Goal: Task Accomplishment & Management: Manage account settings

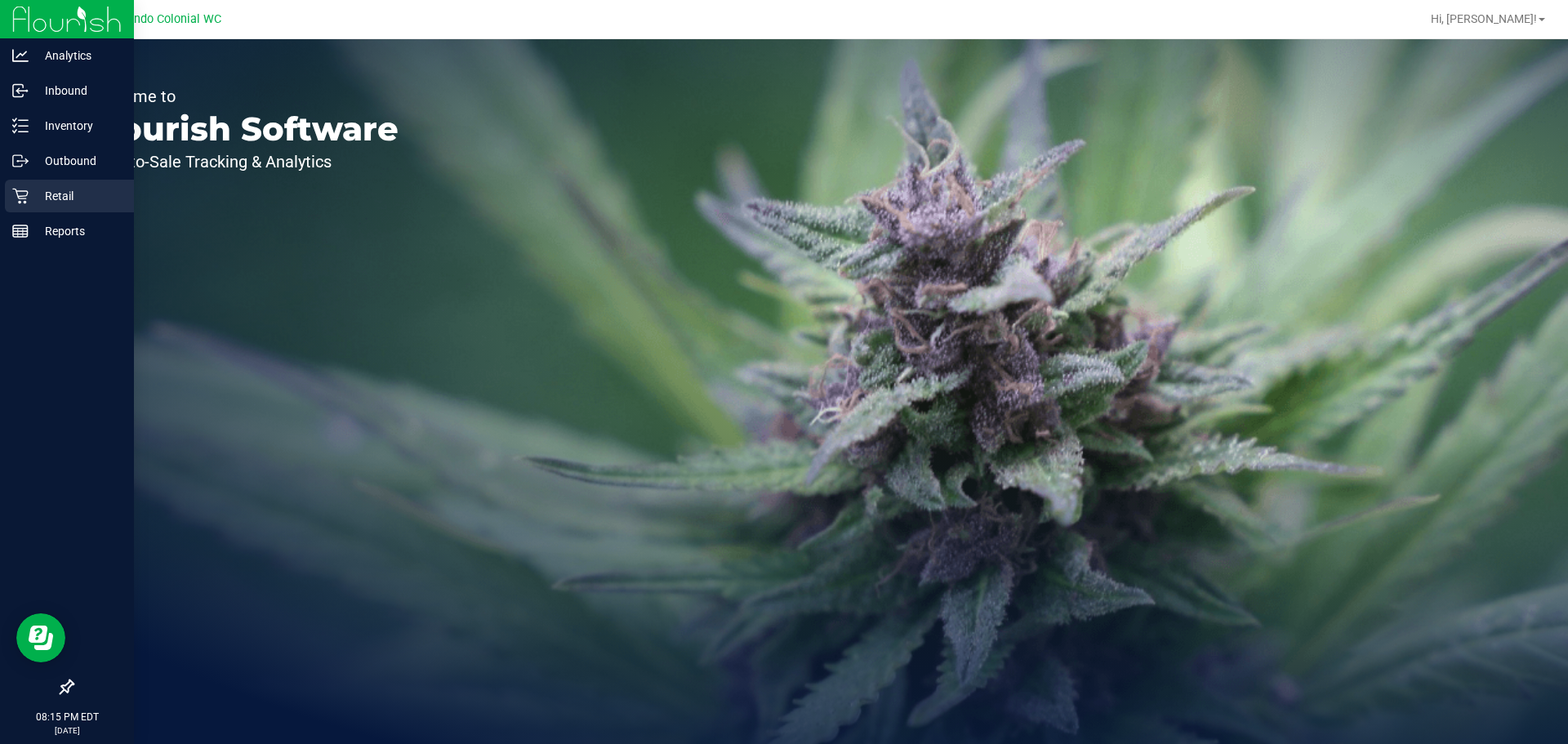
click at [65, 182] on div "Retail" at bounding box center [69, 196] width 129 height 33
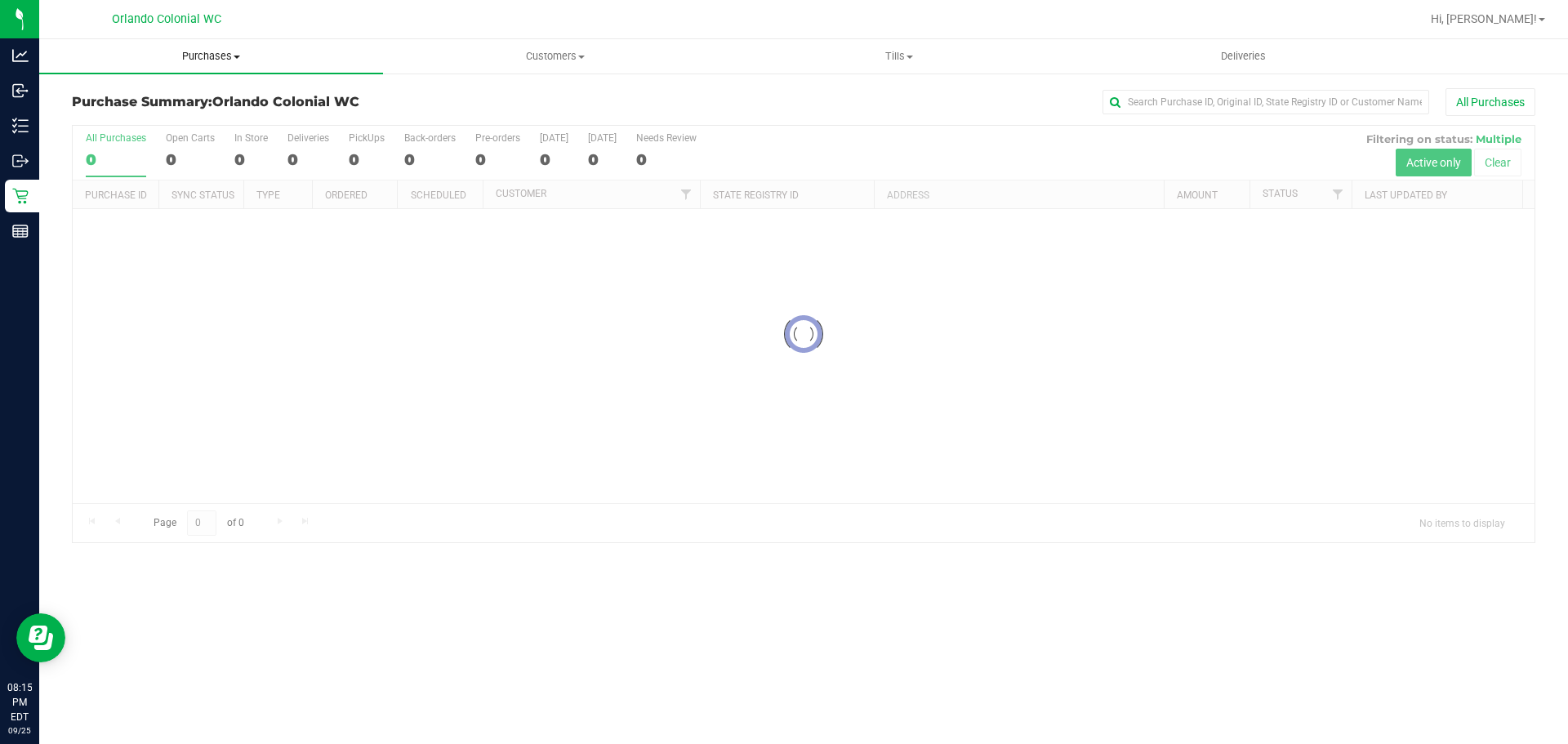
click at [188, 53] on span "Purchases" at bounding box center [211, 56] width 344 height 15
click at [147, 124] on li "Fulfillment" at bounding box center [211, 119] width 344 height 20
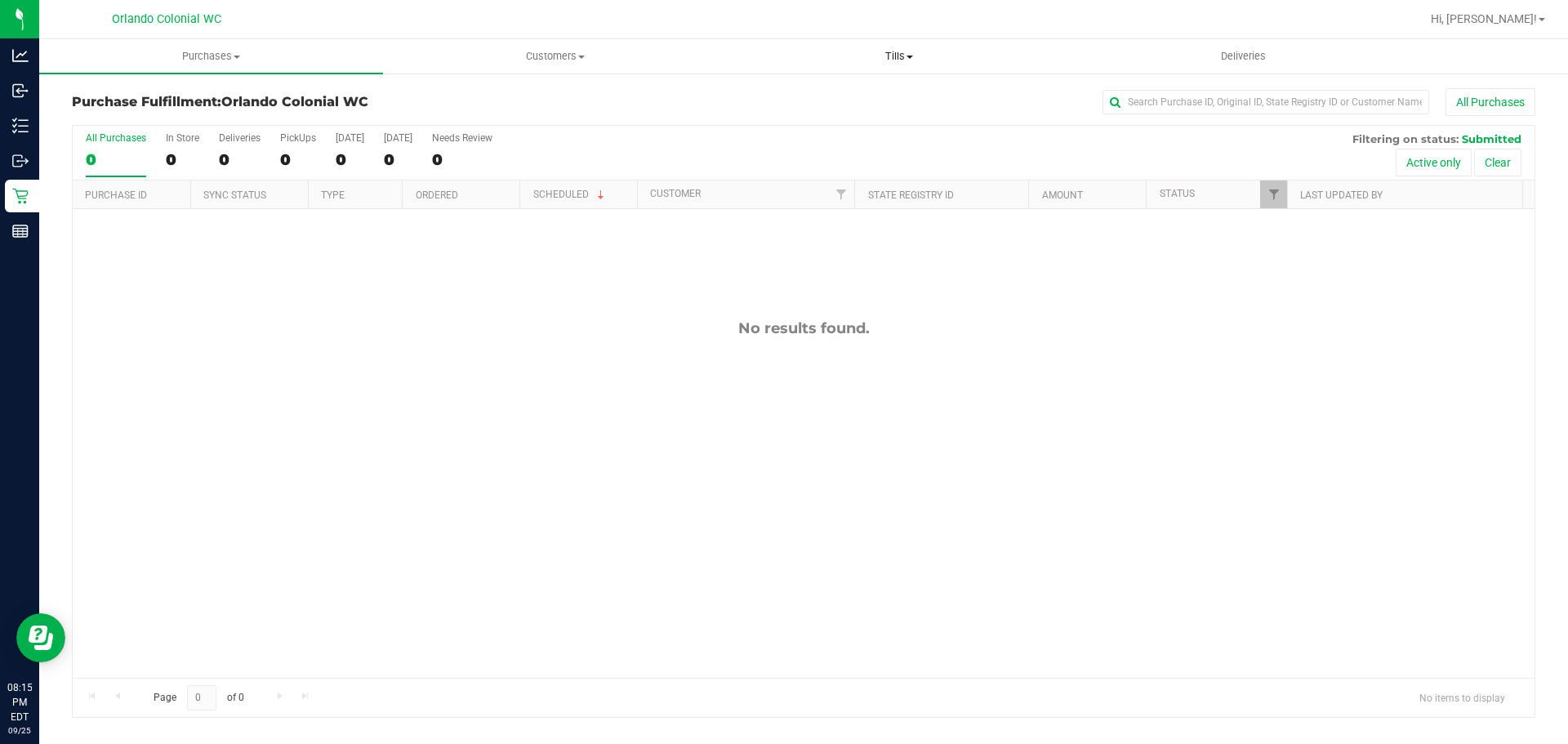
click at [908, 49] on span "Tills" at bounding box center [898, 56] width 342 height 15
click at [851, 94] on li "Manage tills" at bounding box center [899, 99] width 344 height 20
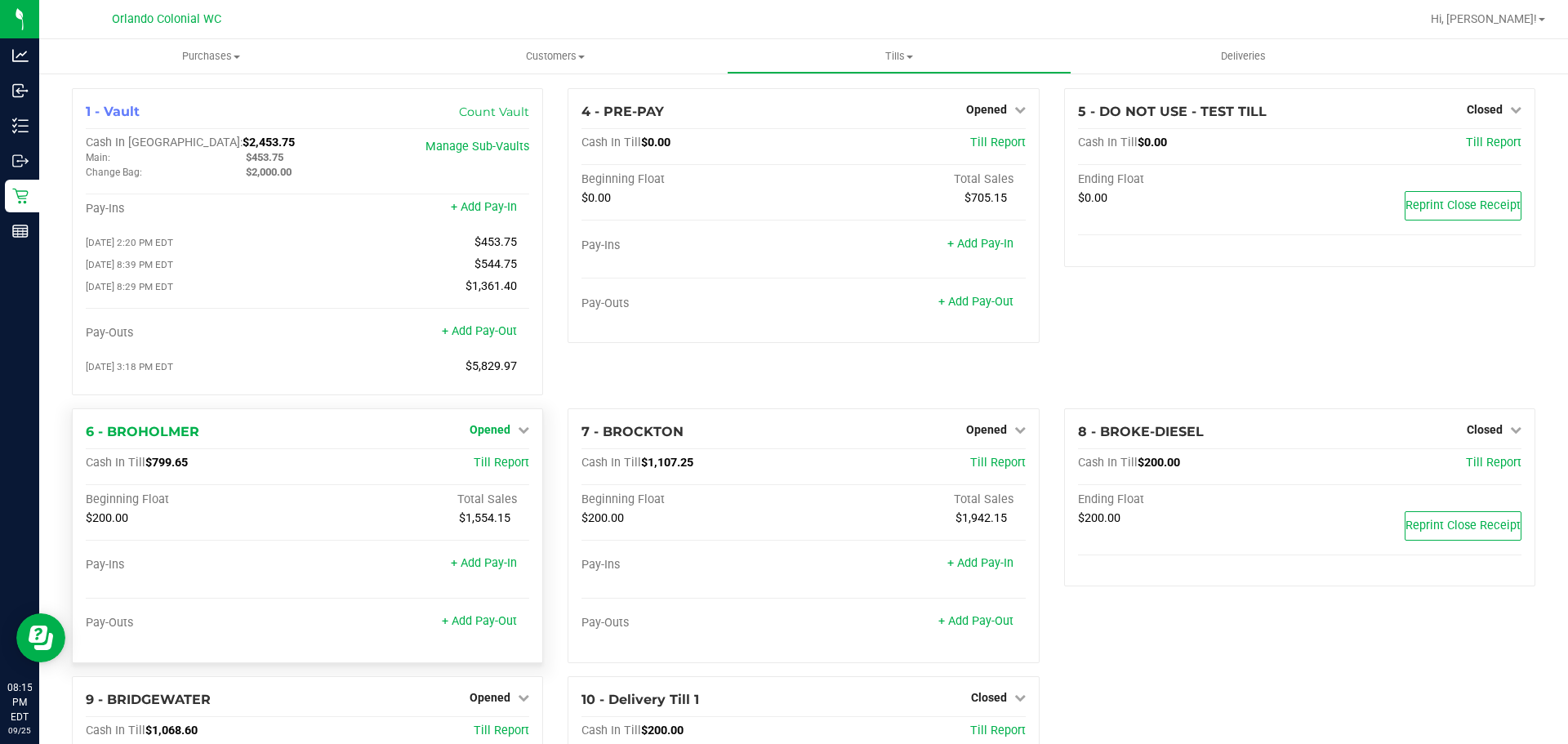
click at [491, 436] on span "Opened" at bounding box center [489, 429] width 41 height 13
click at [500, 465] on link "Close Till" at bounding box center [492, 462] width 44 height 13
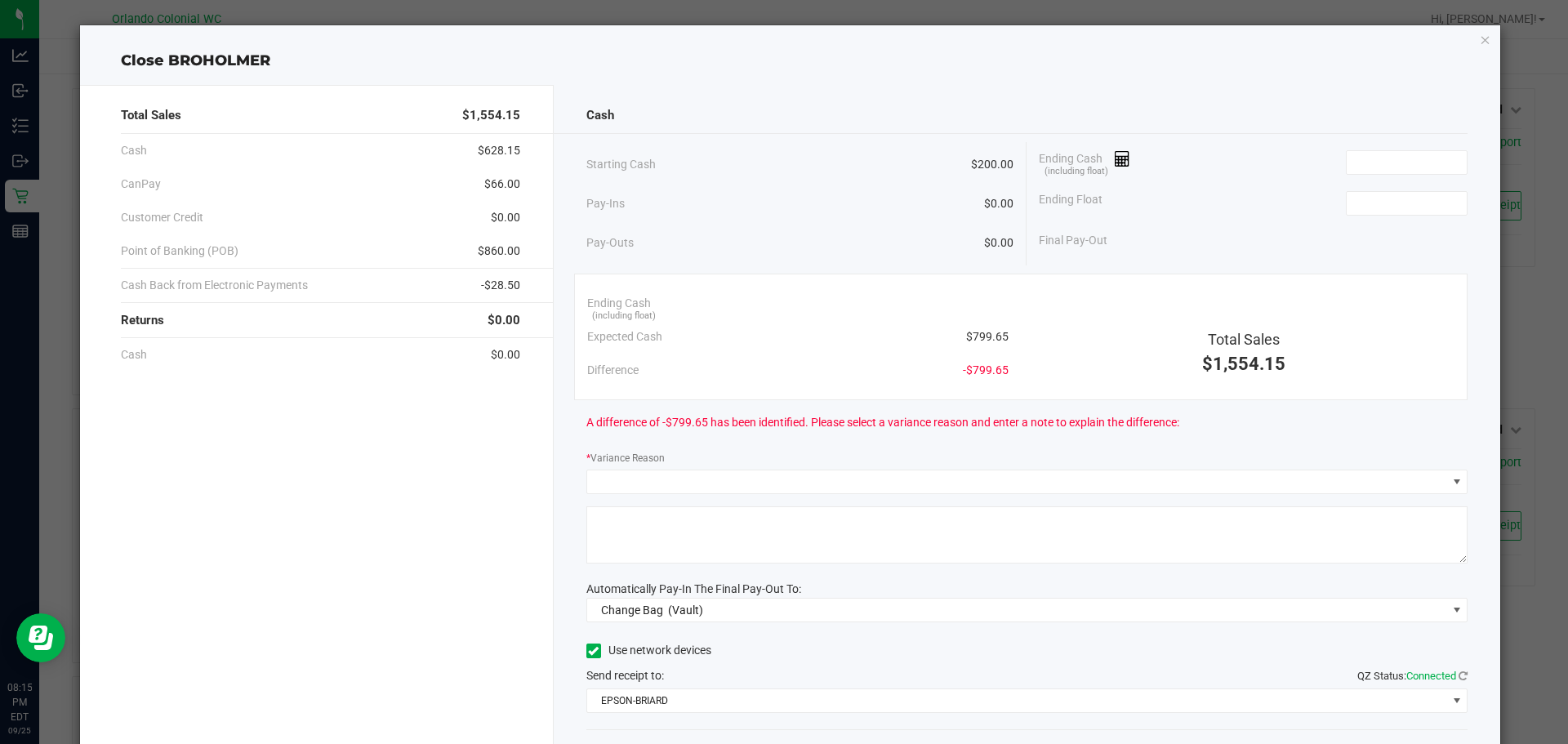
click at [986, 334] on span "$799.65" at bounding box center [987, 336] width 42 height 17
copy span "799.65"
click at [1430, 159] on input at bounding box center [1406, 162] width 120 height 23
paste input "799.65"
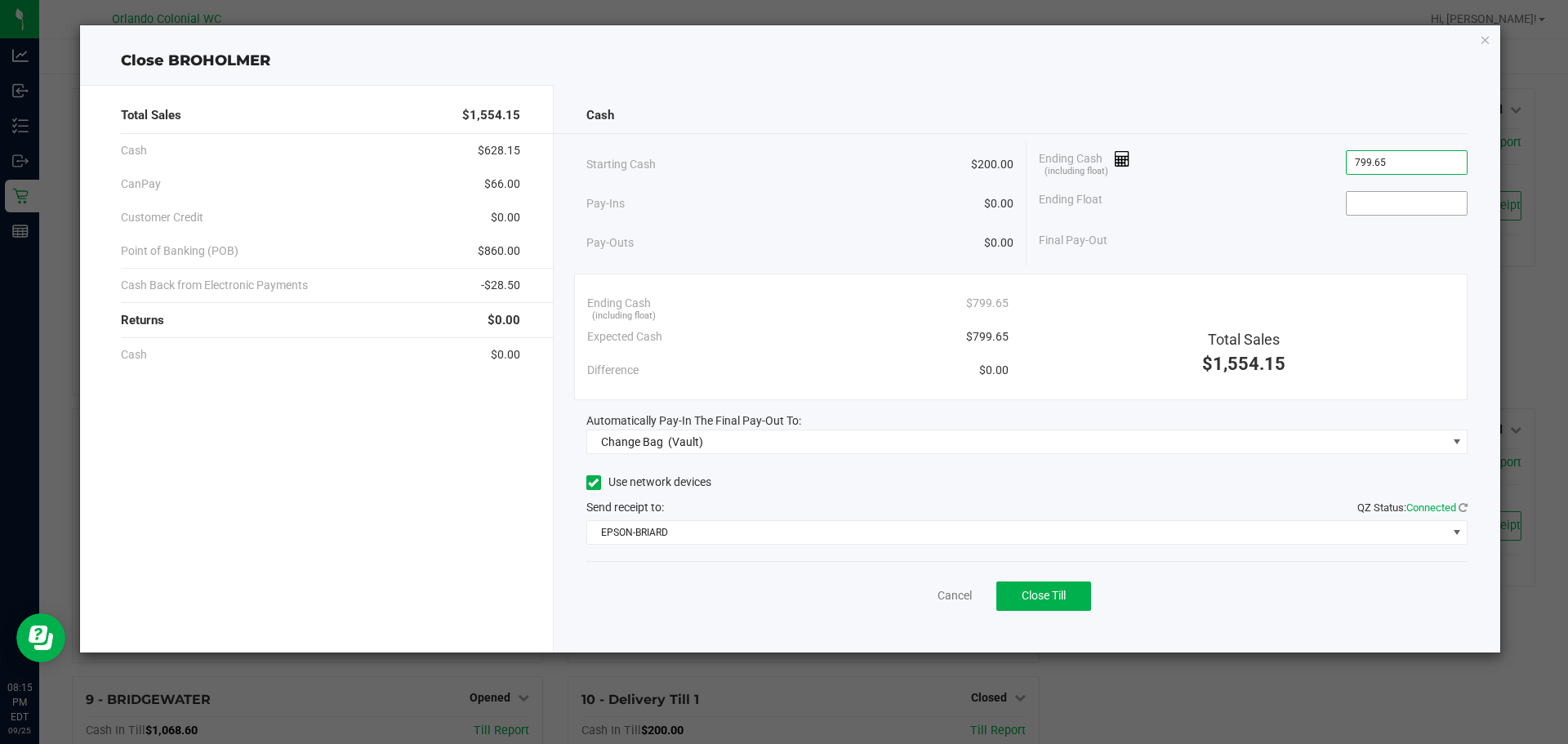
type input "$799.65"
click at [1417, 215] on span at bounding box center [1407, 203] width 122 height 24
click at [1413, 213] on input at bounding box center [1406, 203] width 120 height 23
type input "$200.00"
click at [1372, 140] on div "Cash Starting Cash $200.00 Pay-Ins $0.00 Pay-Outs $0.00 Ending Cash (including …" at bounding box center [1027, 368] width 947 height 567
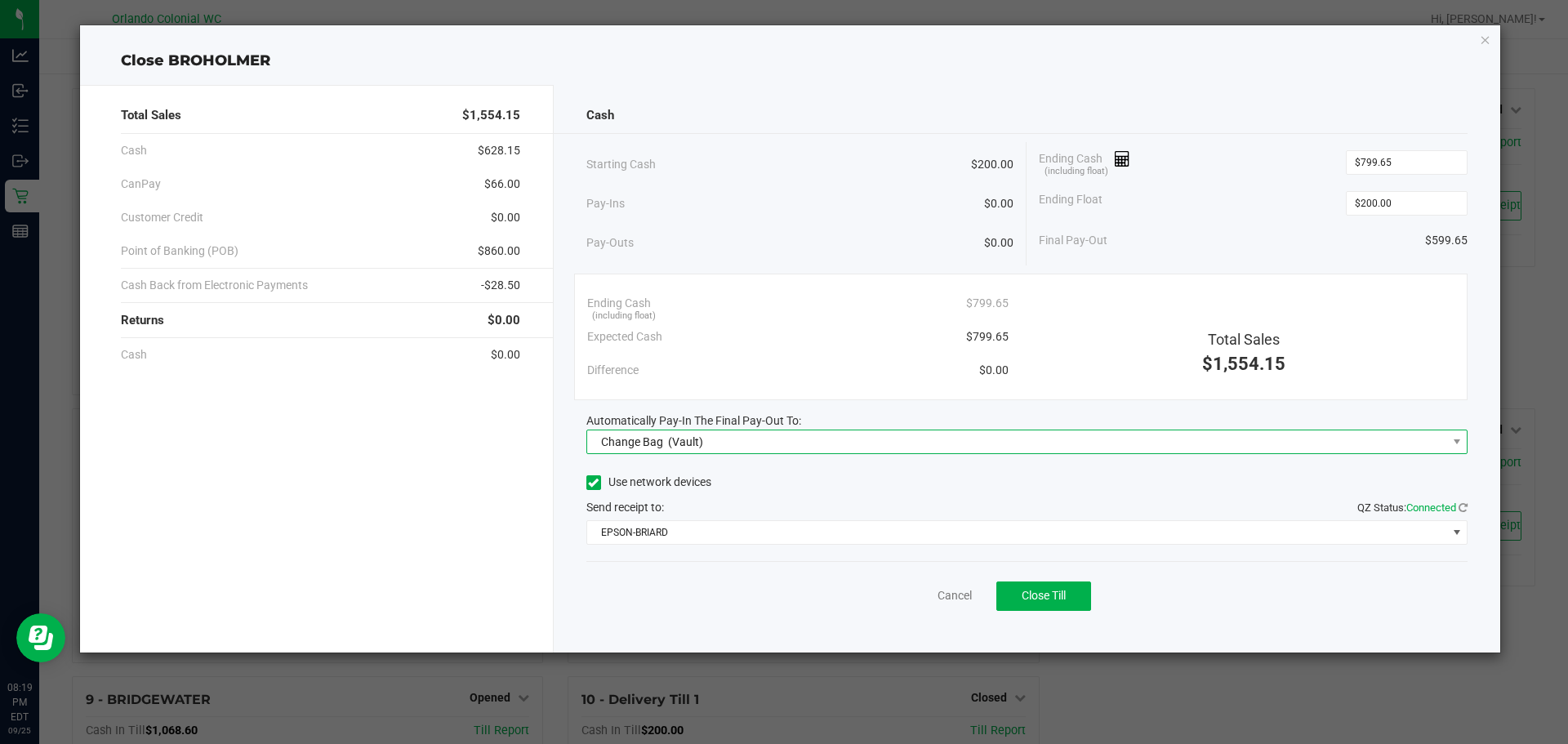
click at [758, 447] on span "Change Bag (Vault)" at bounding box center [1017, 441] width 860 height 23
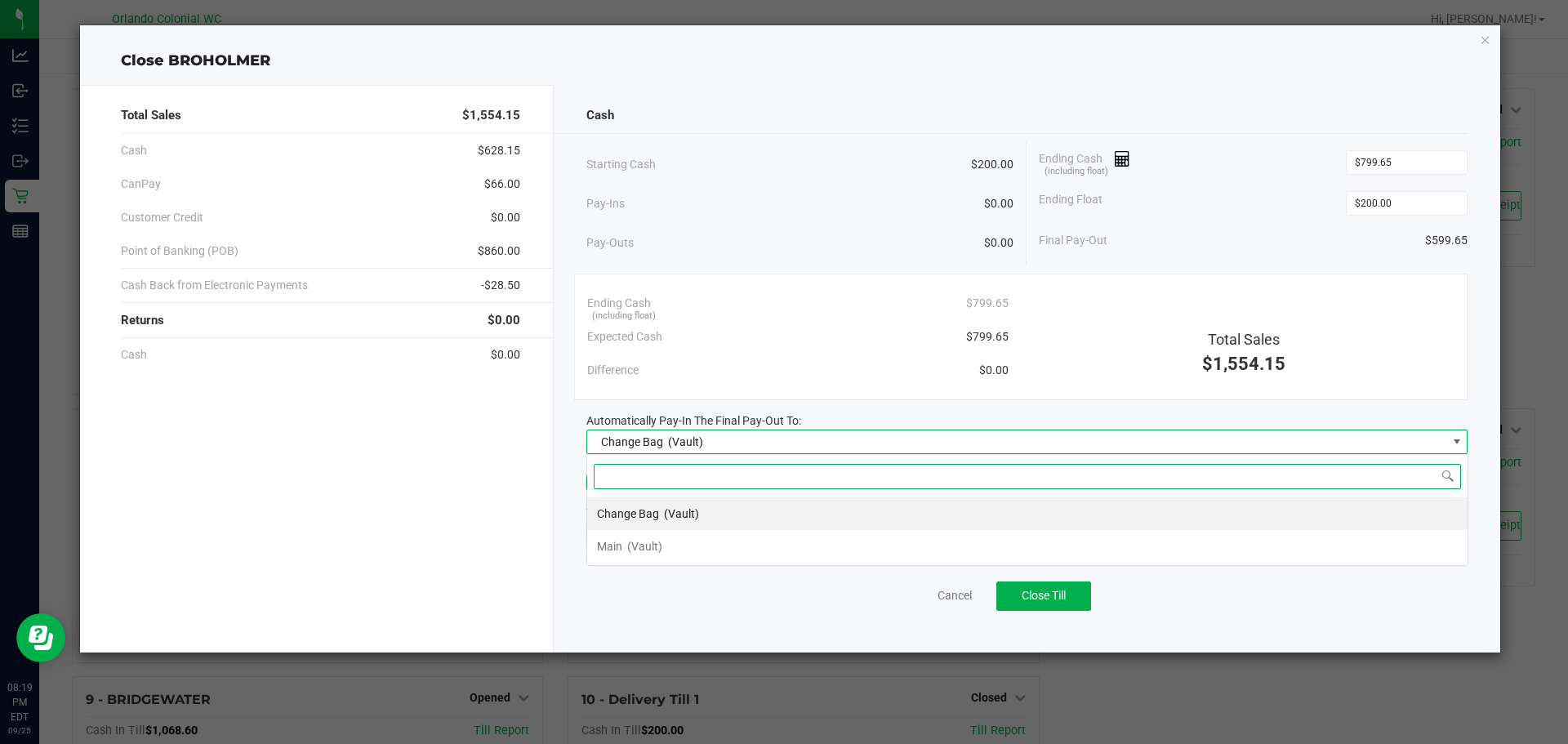
scroll to position [24, 881]
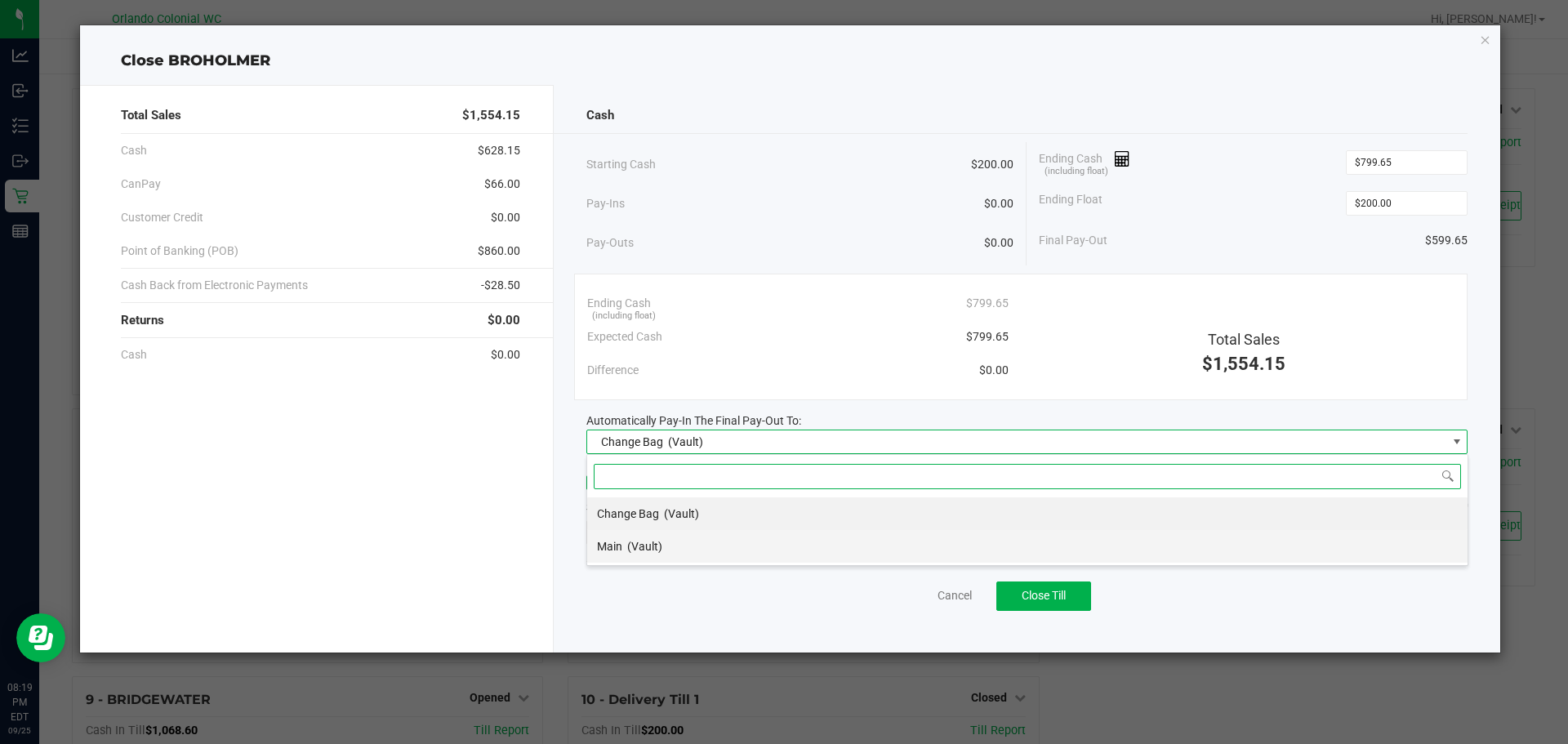
click at [658, 546] on span "(Vault)" at bounding box center [644, 546] width 35 height 13
click at [867, 523] on span "EPSON-BRIARD" at bounding box center [1017, 532] width 860 height 23
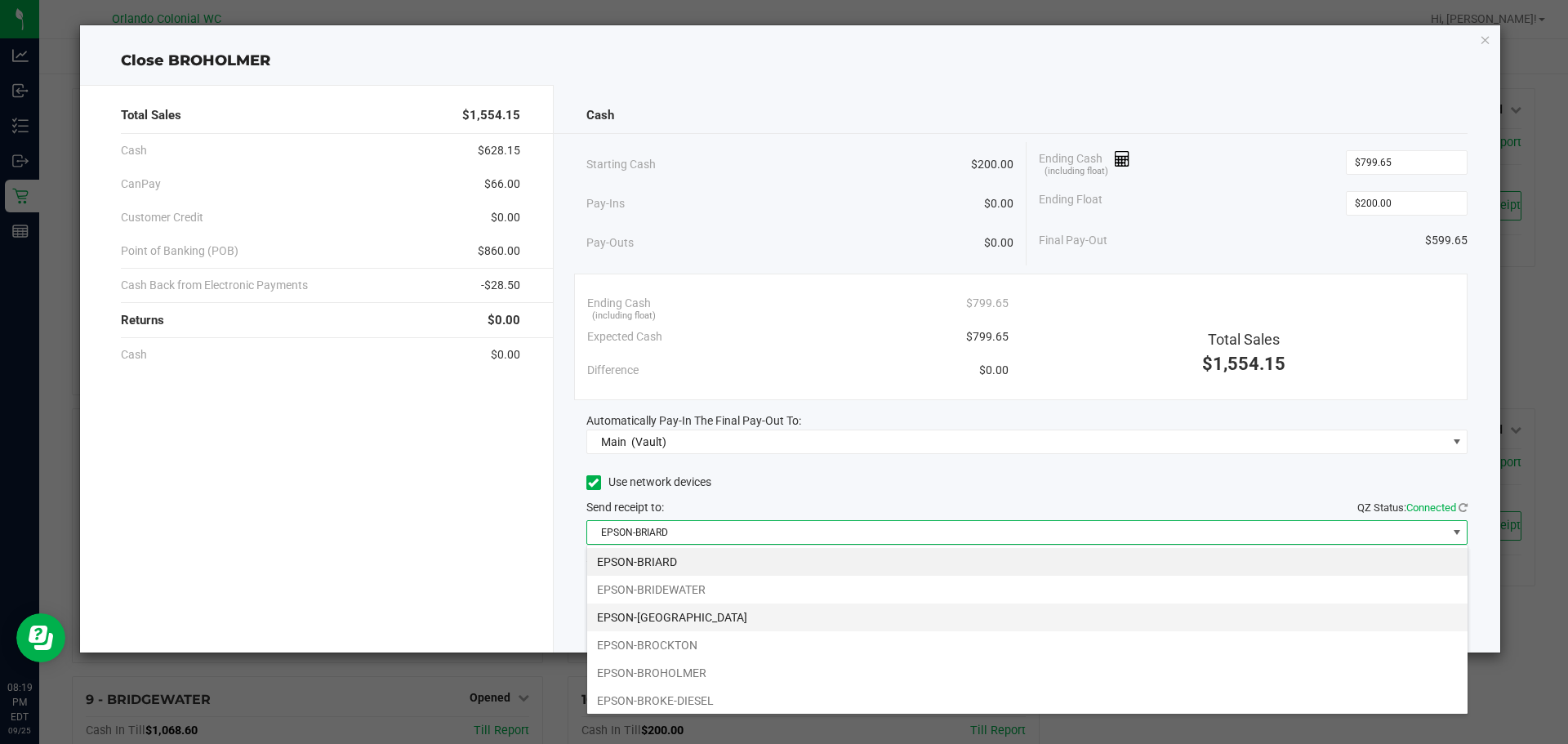
click at [674, 612] on li "EPSON-[GEOGRAPHIC_DATA]" at bounding box center [1027, 617] width 880 height 28
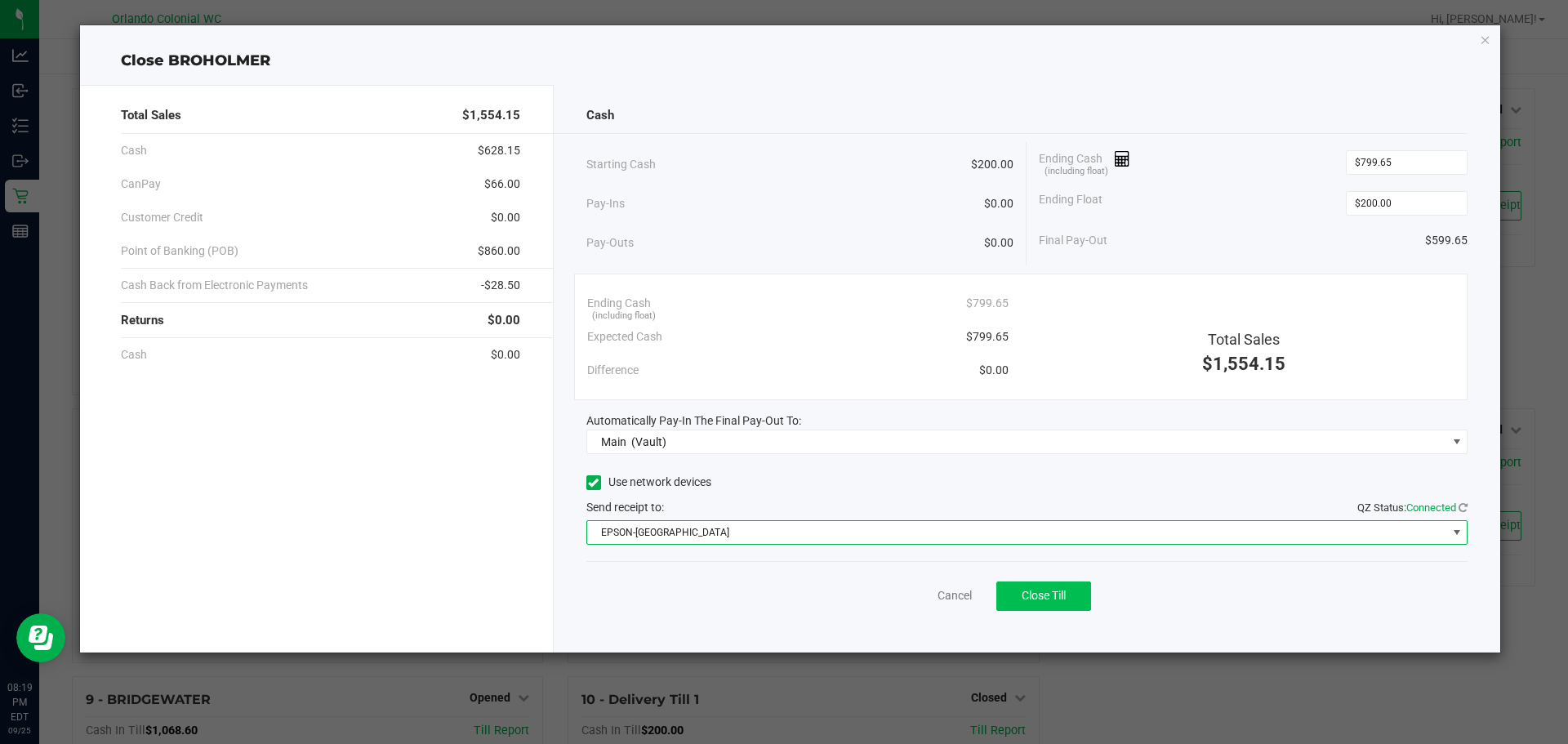
click at [1055, 607] on button "Close Till" at bounding box center [1043, 595] width 95 height 29
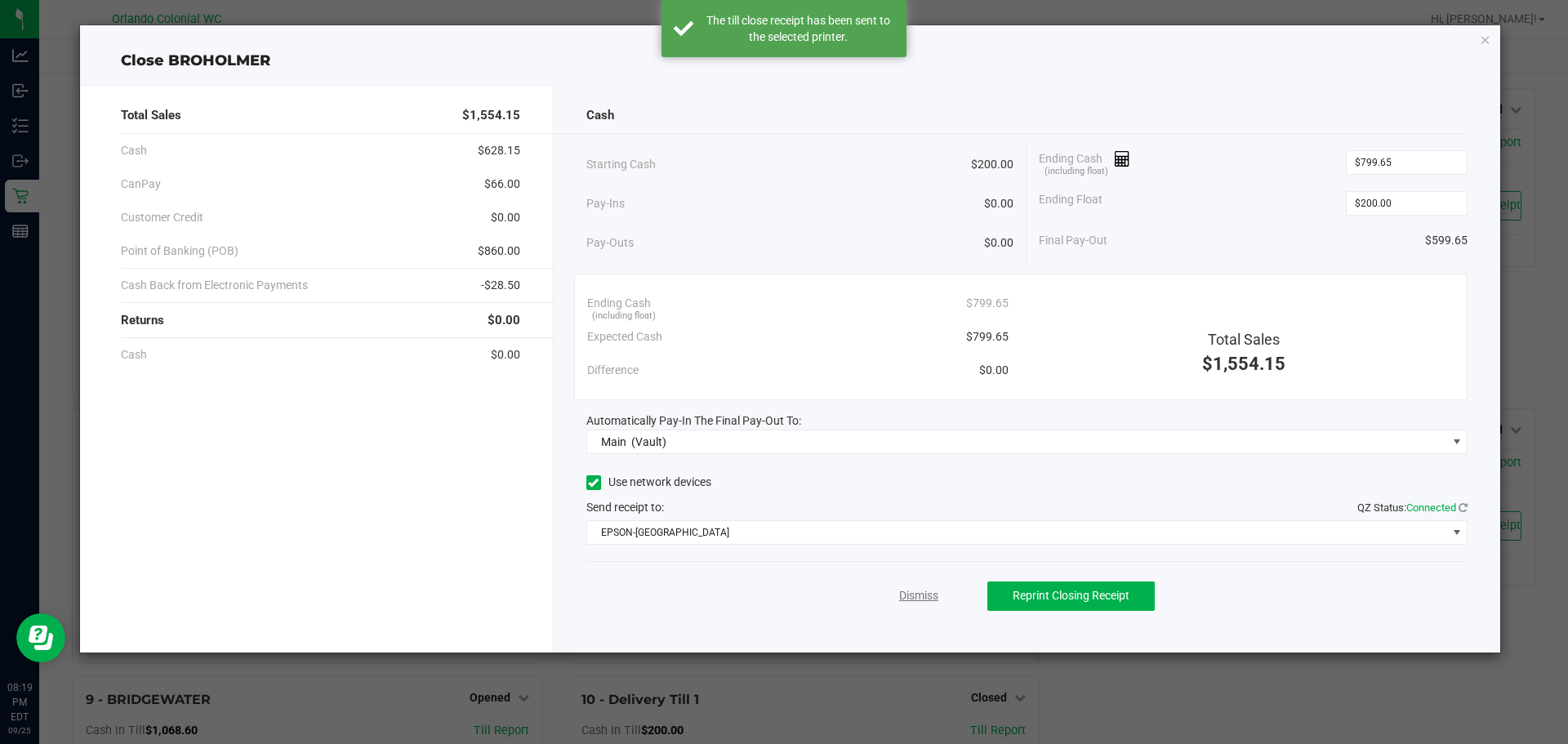
click at [923, 597] on link "Dismiss" at bounding box center [918, 595] width 39 height 17
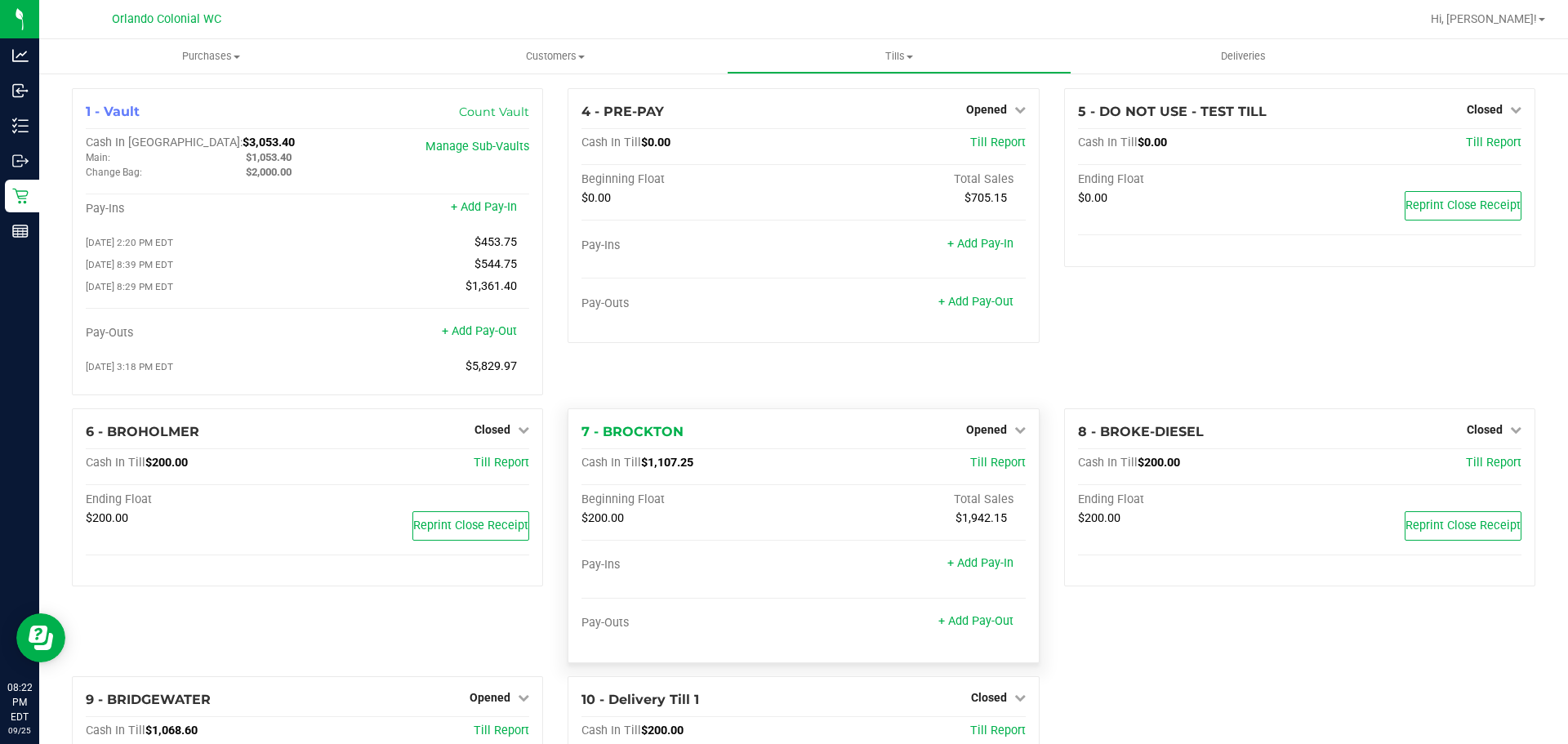
scroll to position [221, 0]
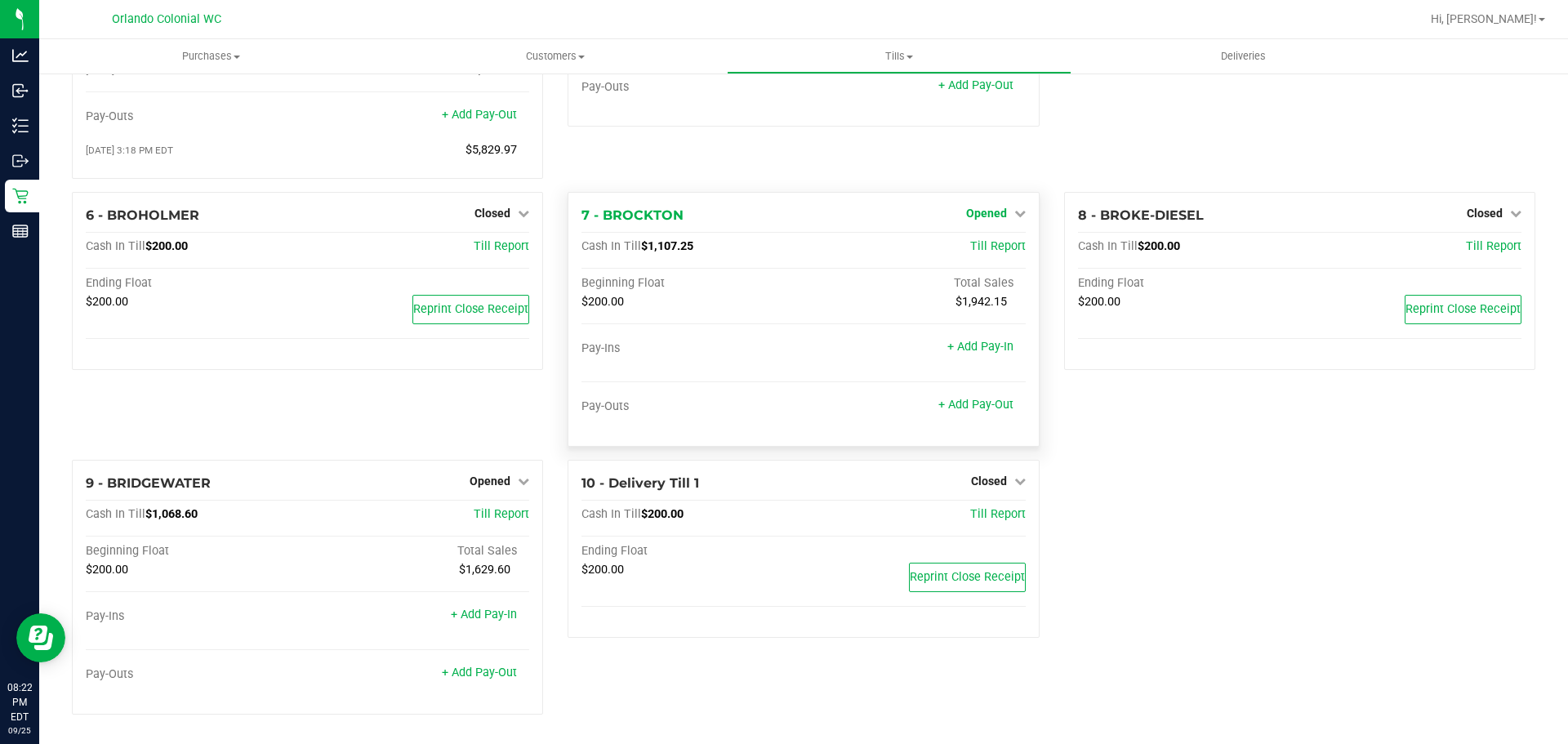
click at [980, 206] on div "Opened" at bounding box center [996, 213] width 60 height 20
click at [983, 211] on span "Opened" at bounding box center [986, 213] width 41 height 13
click at [991, 244] on link "Close Till" at bounding box center [988, 246] width 44 height 13
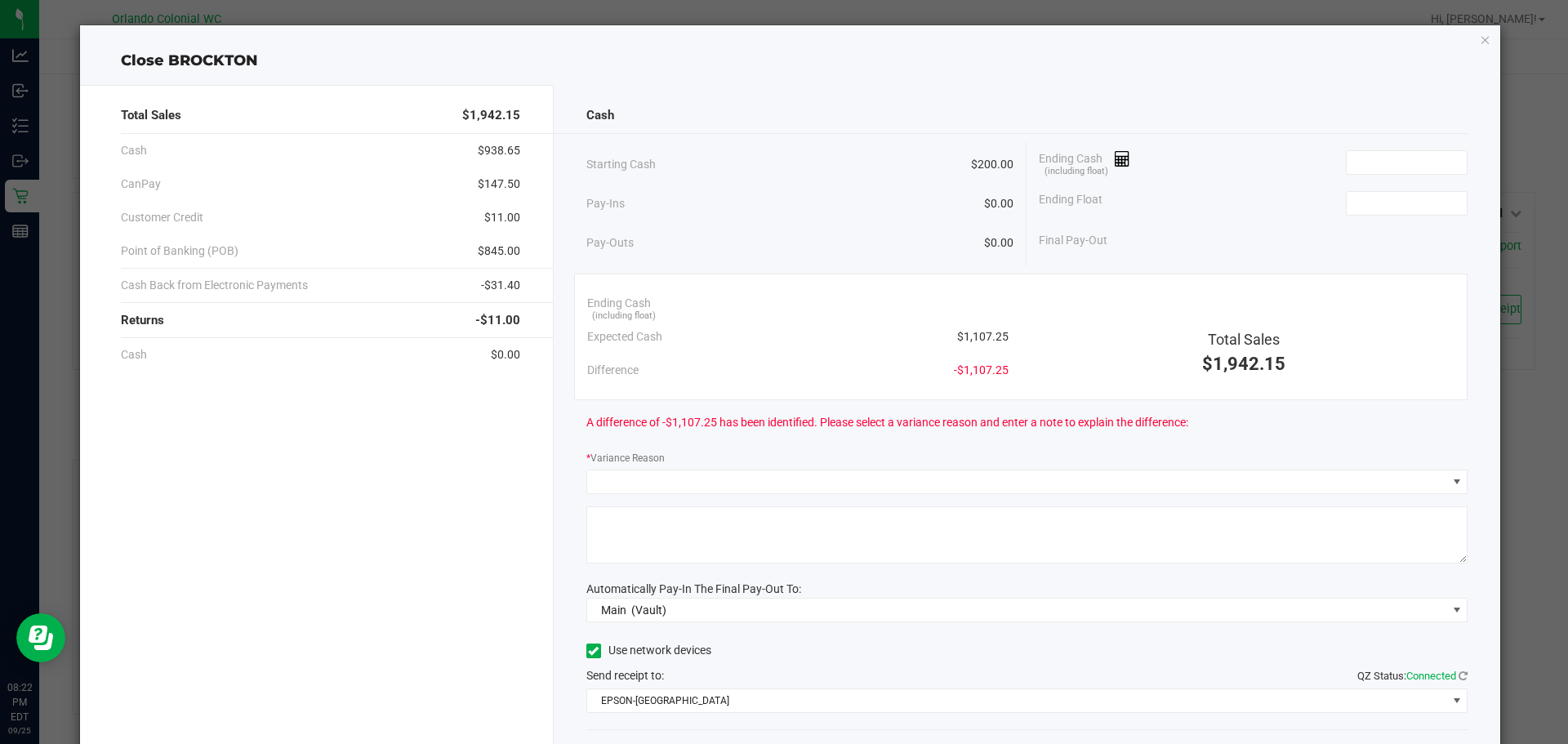
click at [981, 340] on span "$1,107.25" at bounding box center [982, 336] width 51 height 17
copy span "1,107.25"
click at [1381, 159] on input at bounding box center [1406, 162] width 120 height 23
paste input "1107.25"
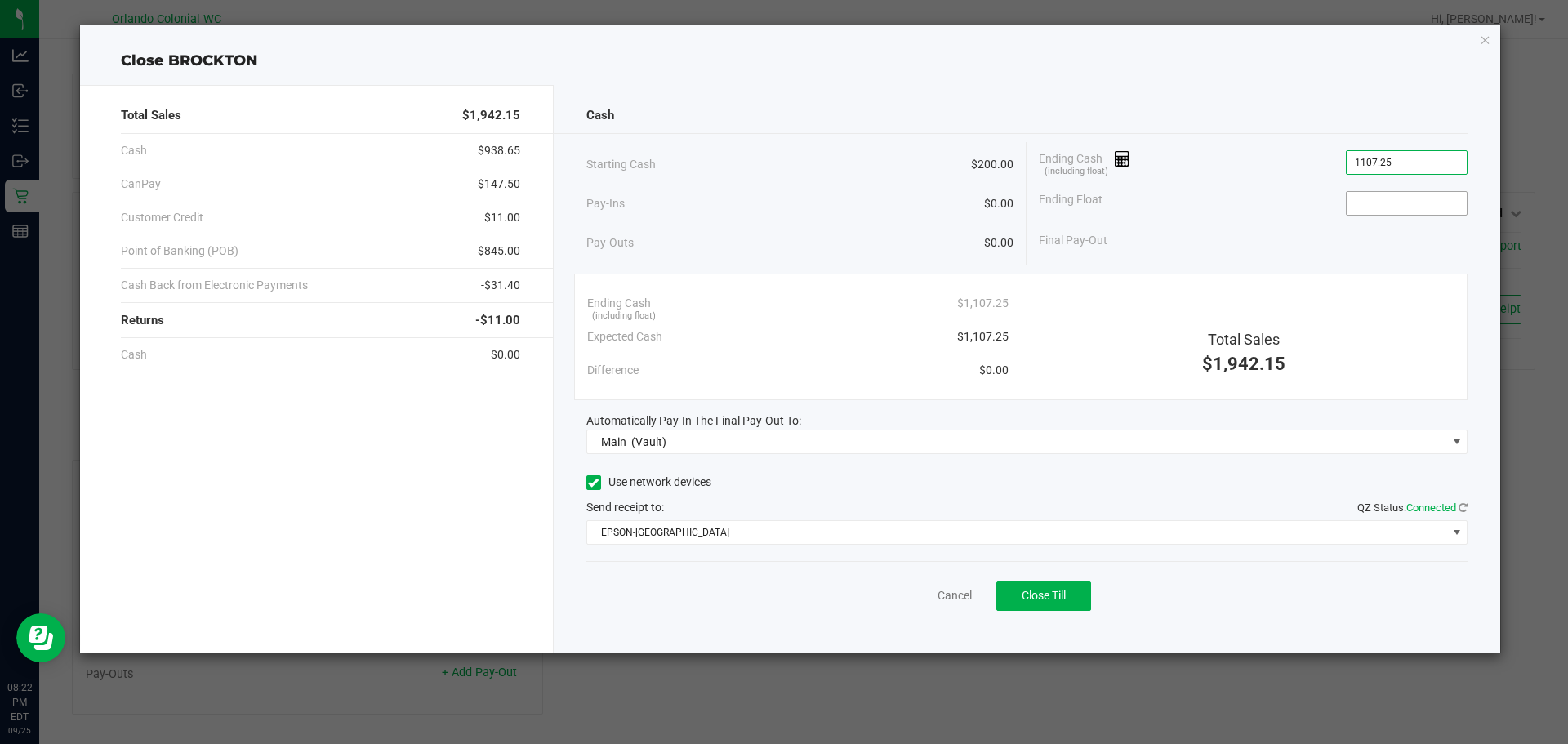
type input "$1,107.25"
click at [1381, 210] on input at bounding box center [1406, 203] width 120 height 23
click at [1070, 610] on button "Close Till" at bounding box center [1043, 595] width 95 height 29
type input "$200.00"
click at [903, 595] on link "Dismiss" at bounding box center [918, 595] width 39 height 17
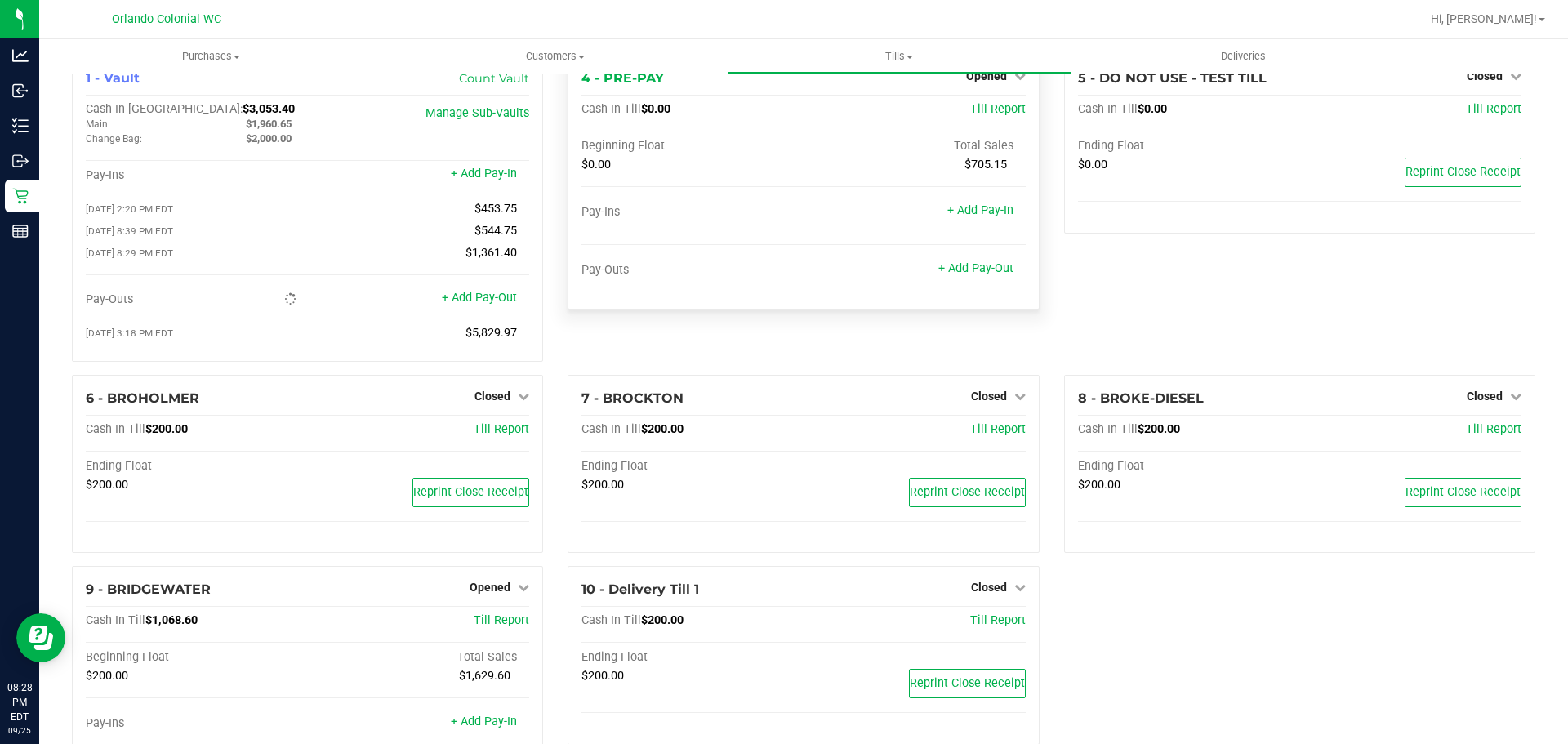
scroll to position [0, 0]
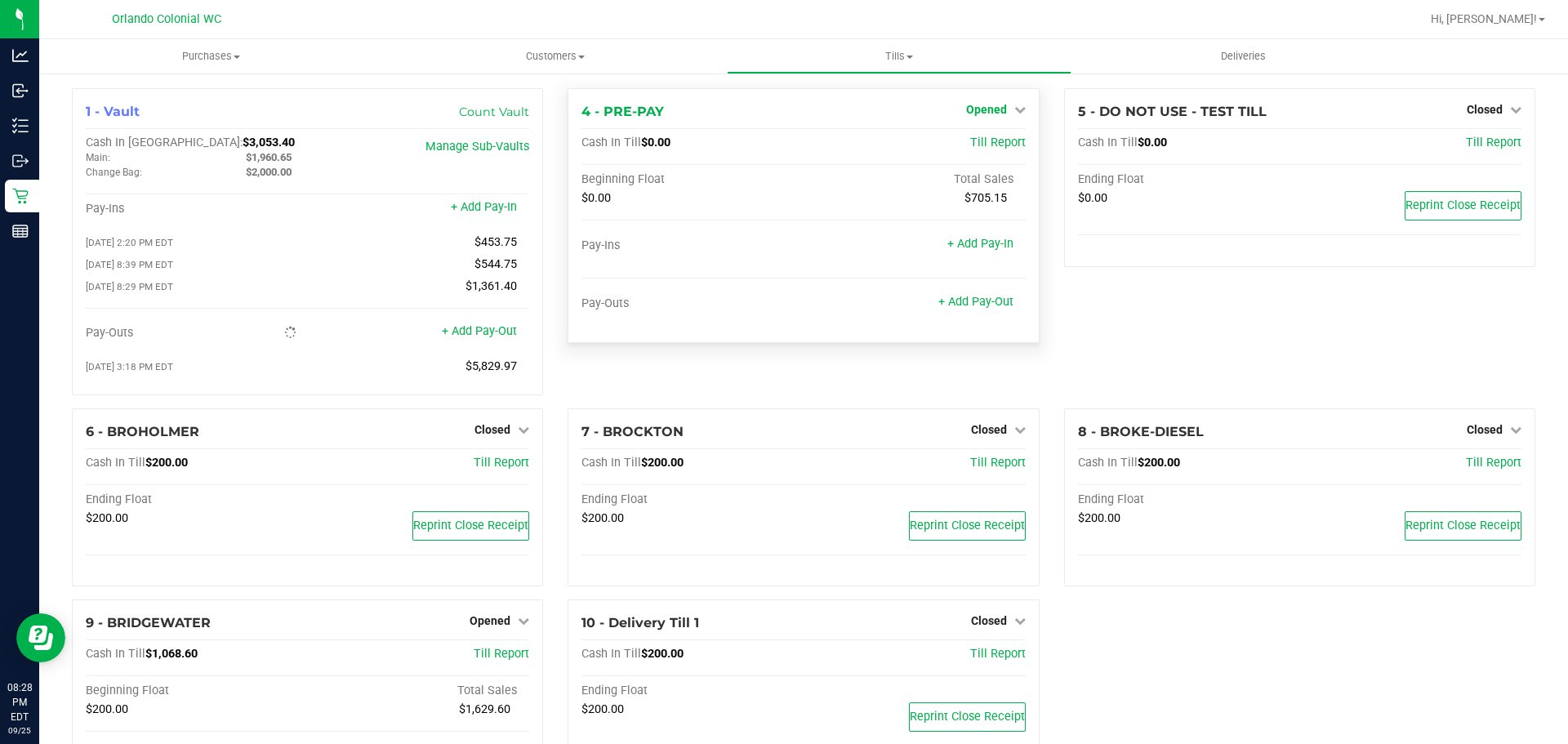
click at [998, 112] on span "Opened" at bounding box center [986, 109] width 41 height 13
click at [998, 148] on link "Close Till" at bounding box center [988, 143] width 44 height 13
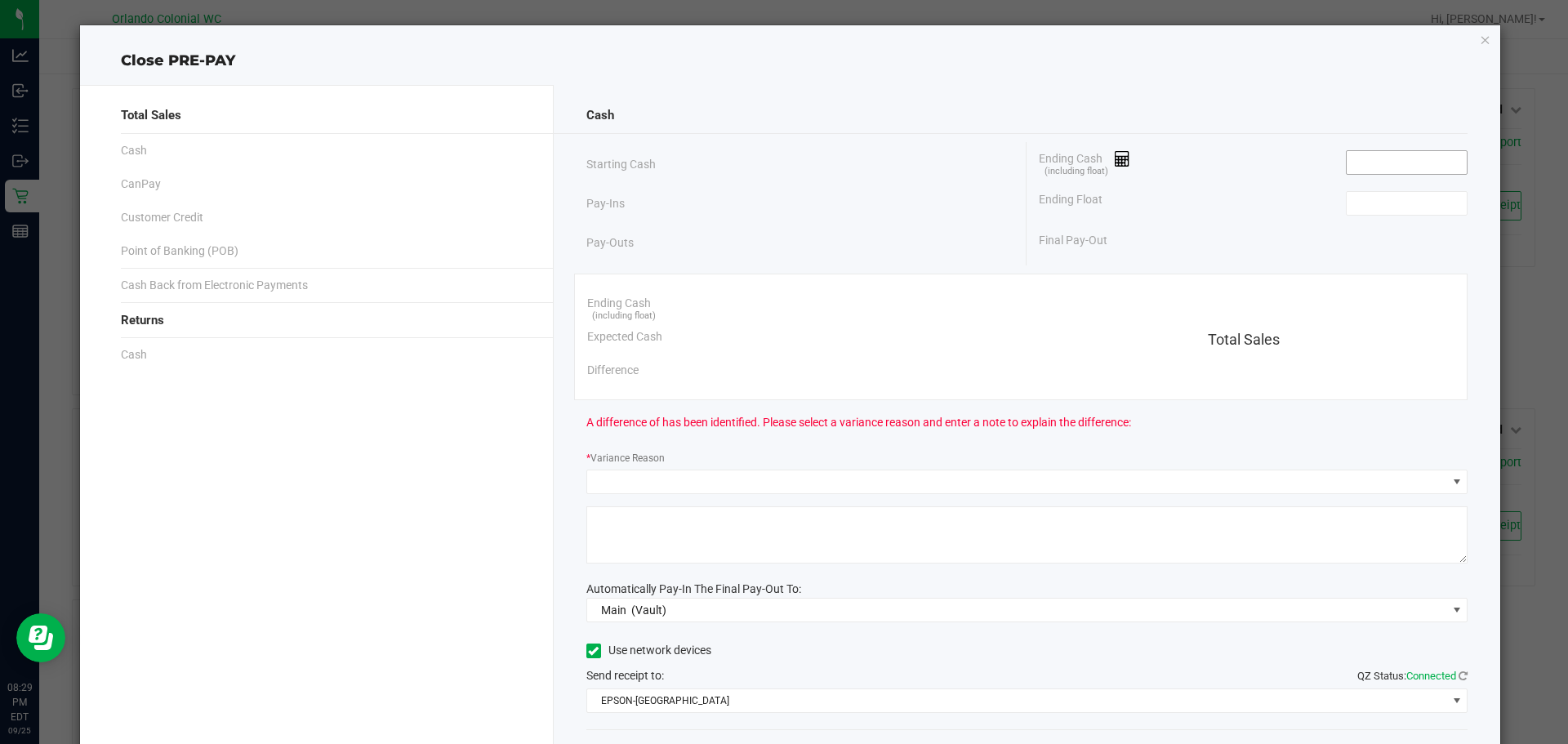
click at [1389, 162] on input at bounding box center [1406, 162] width 120 height 23
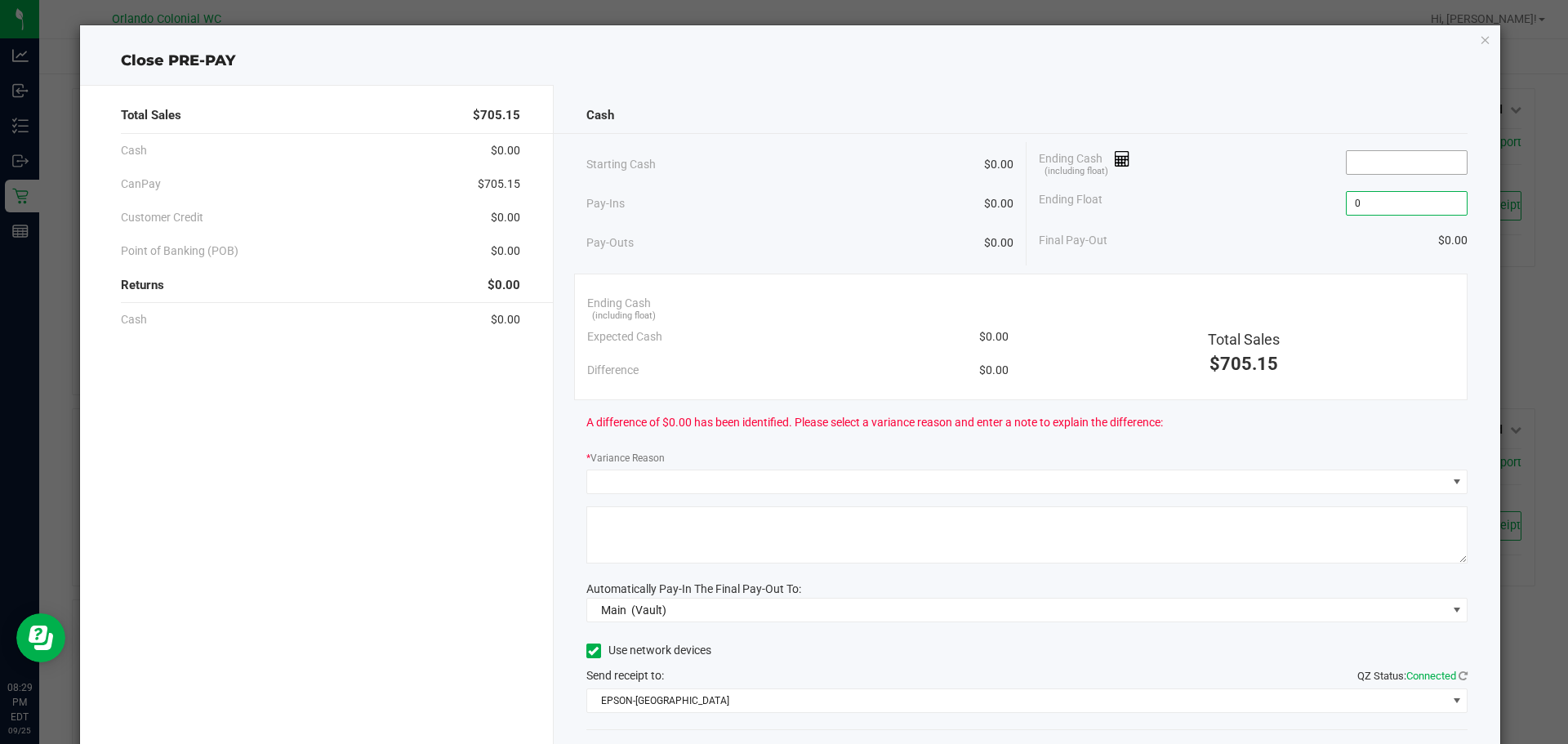
type input "$0.00"
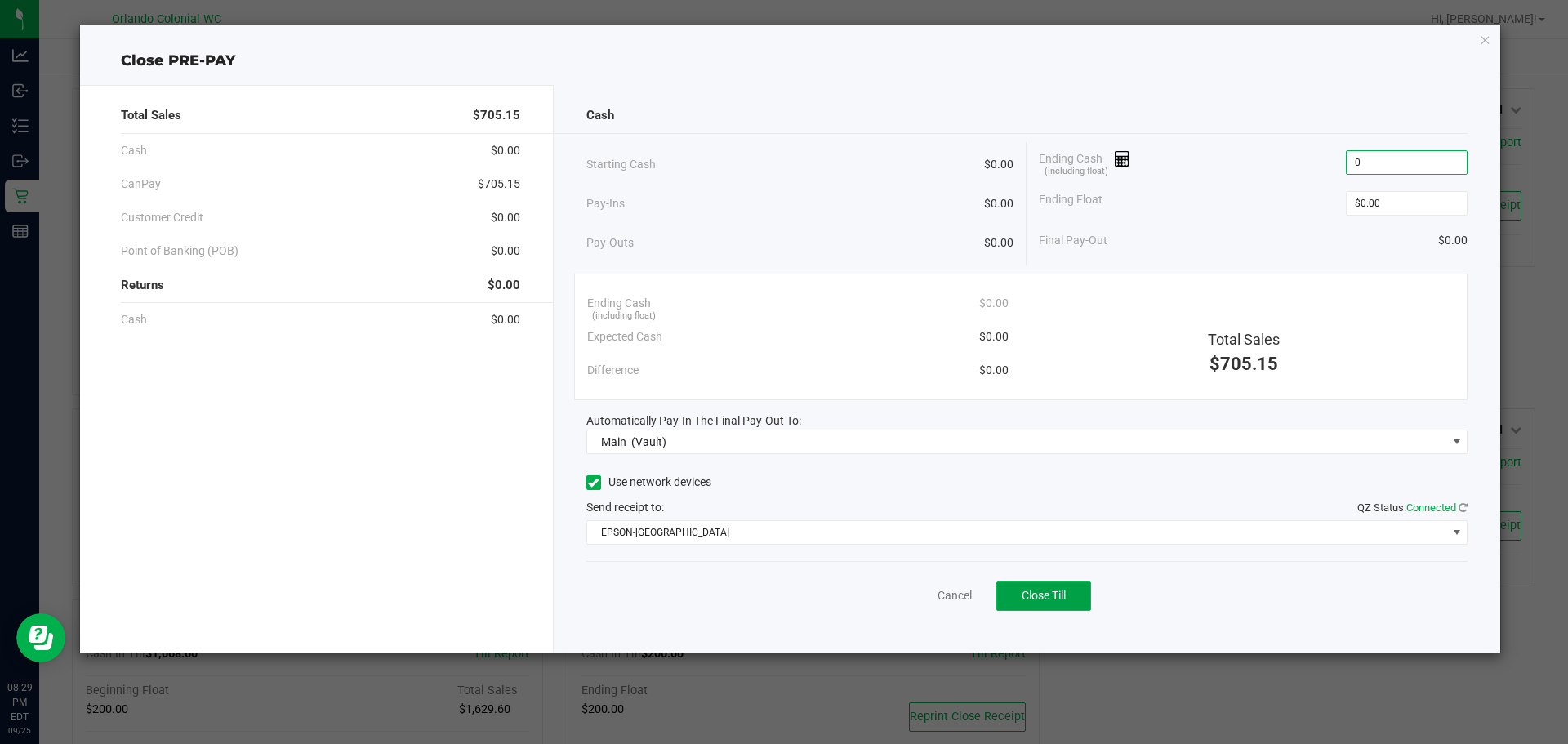
type input "$0.00"
click at [1028, 585] on button "Close Till" at bounding box center [1043, 595] width 95 height 29
click at [923, 594] on link "Dismiss" at bounding box center [918, 595] width 39 height 17
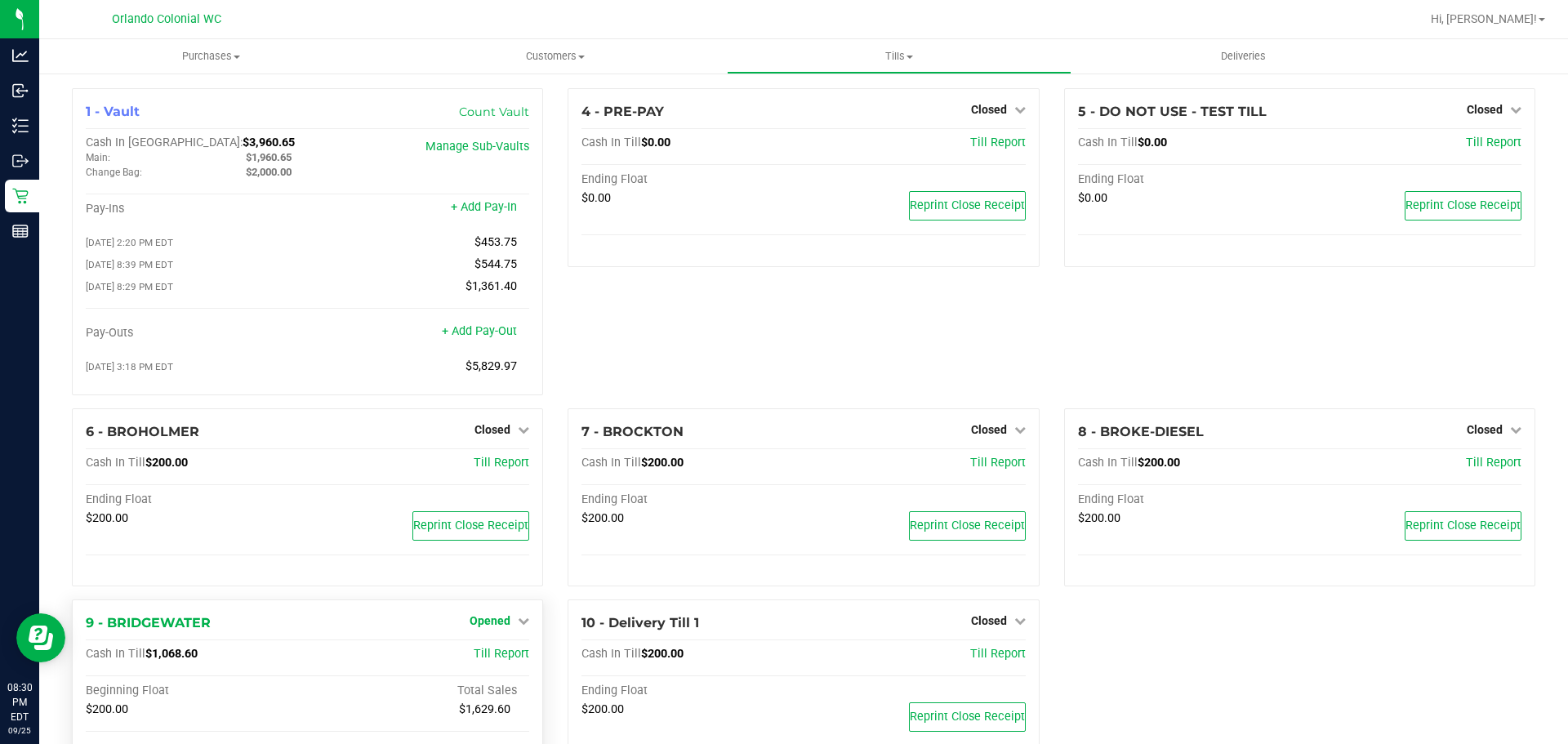
click at [490, 627] on span "Opened" at bounding box center [489, 620] width 41 height 13
click at [518, 670] on div "Close Till" at bounding box center [492, 655] width 122 height 44
click at [502, 661] on link "Close Till" at bounding box center [492, 654] width 44 height 13
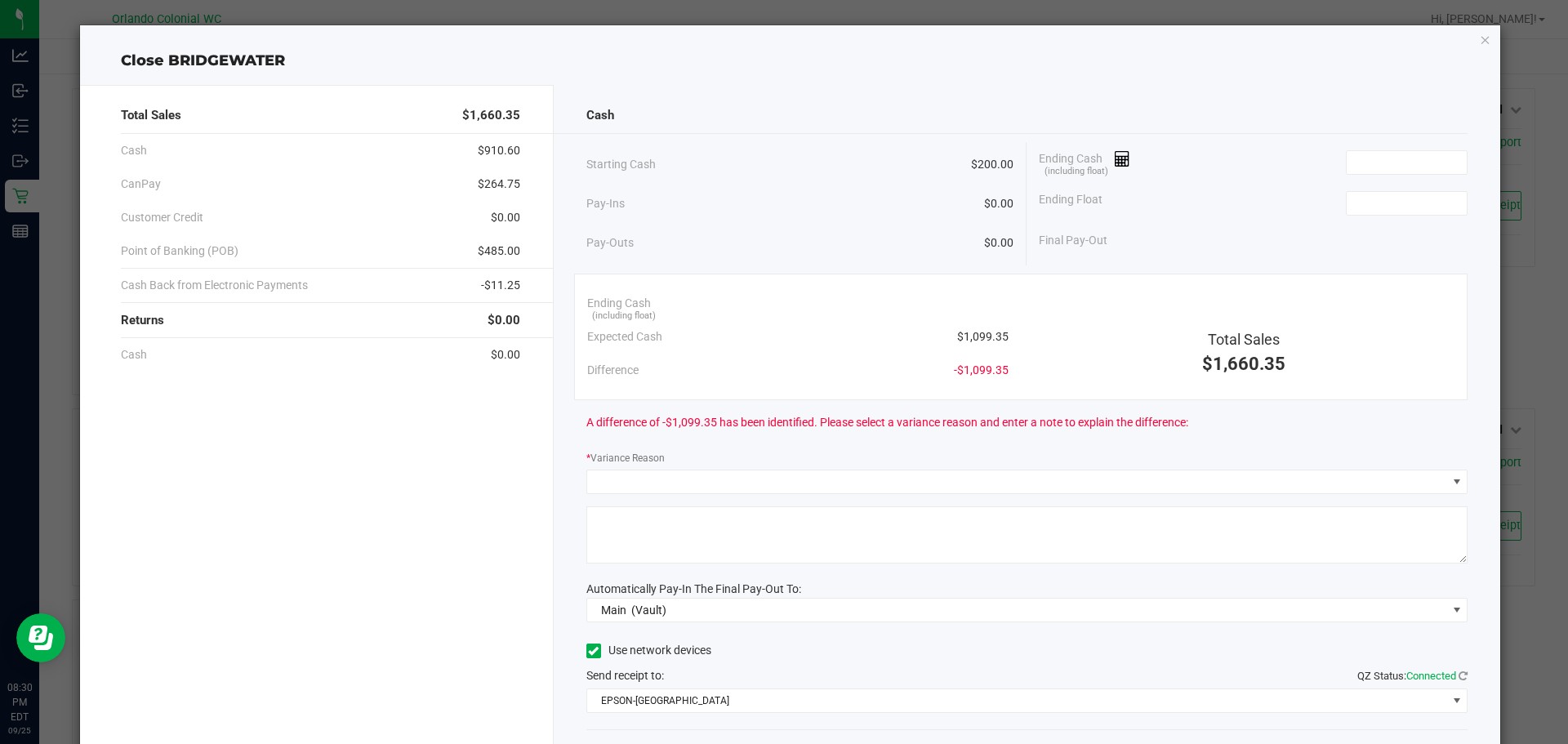
click at [985, 334] on span "$1,099.35" at bounding box center [982, 336] width 51 height 17
copy span "1,099.35"
click at [1423, 162] on input at bounding box center [1406, 162] width 120 height 23
paste input "1099.35"
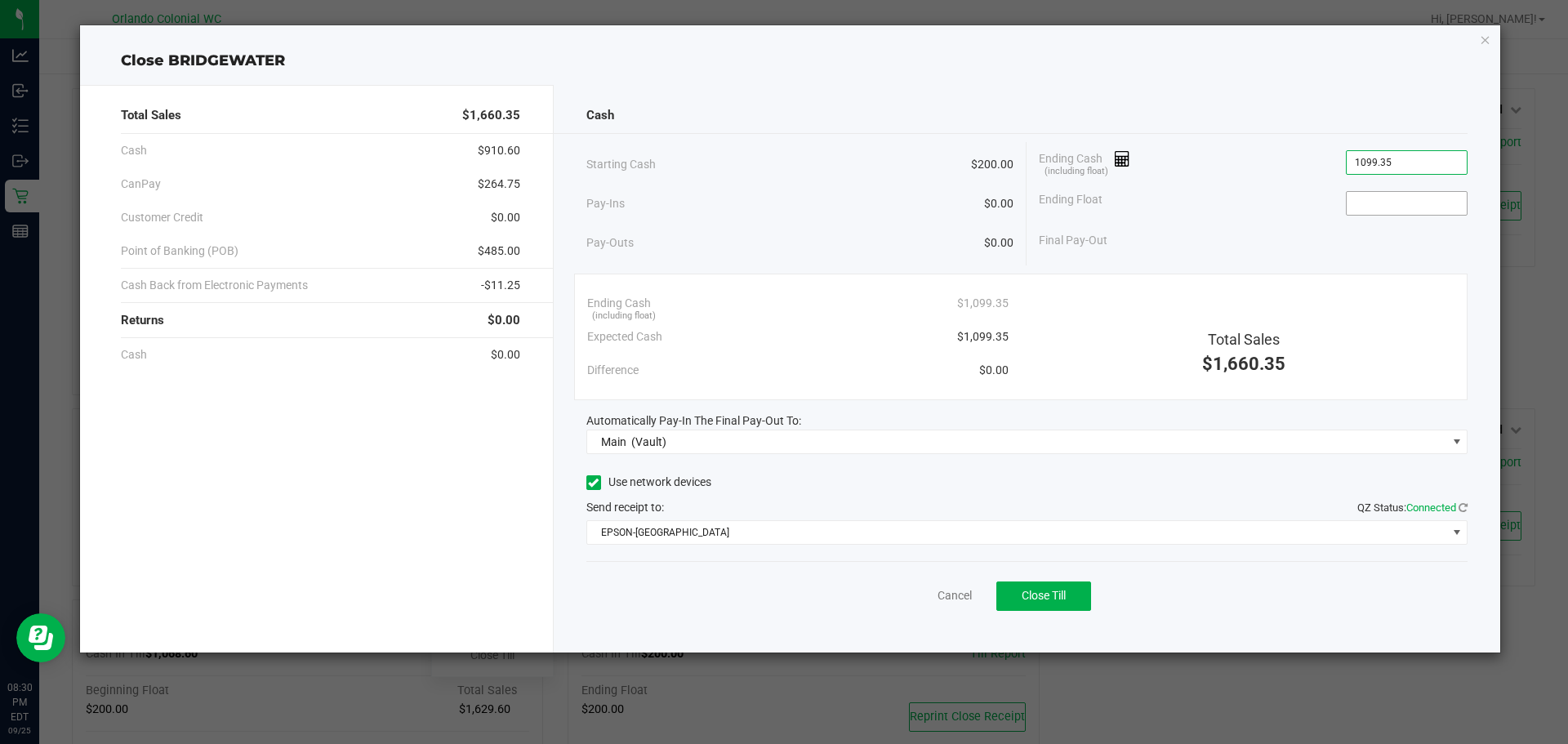
type input "$1,099.35"
click at [1400, 204] on input at bounding box center [1406, 203] width 120 height 23
type input "$200.00"
click at [1017, 600] on button "Close Till" at bounding box center [1043, 595] width 95 height 29
click at [923, 589] on link "Dismiss" at bounding box center [918, 595] width 39 height 17
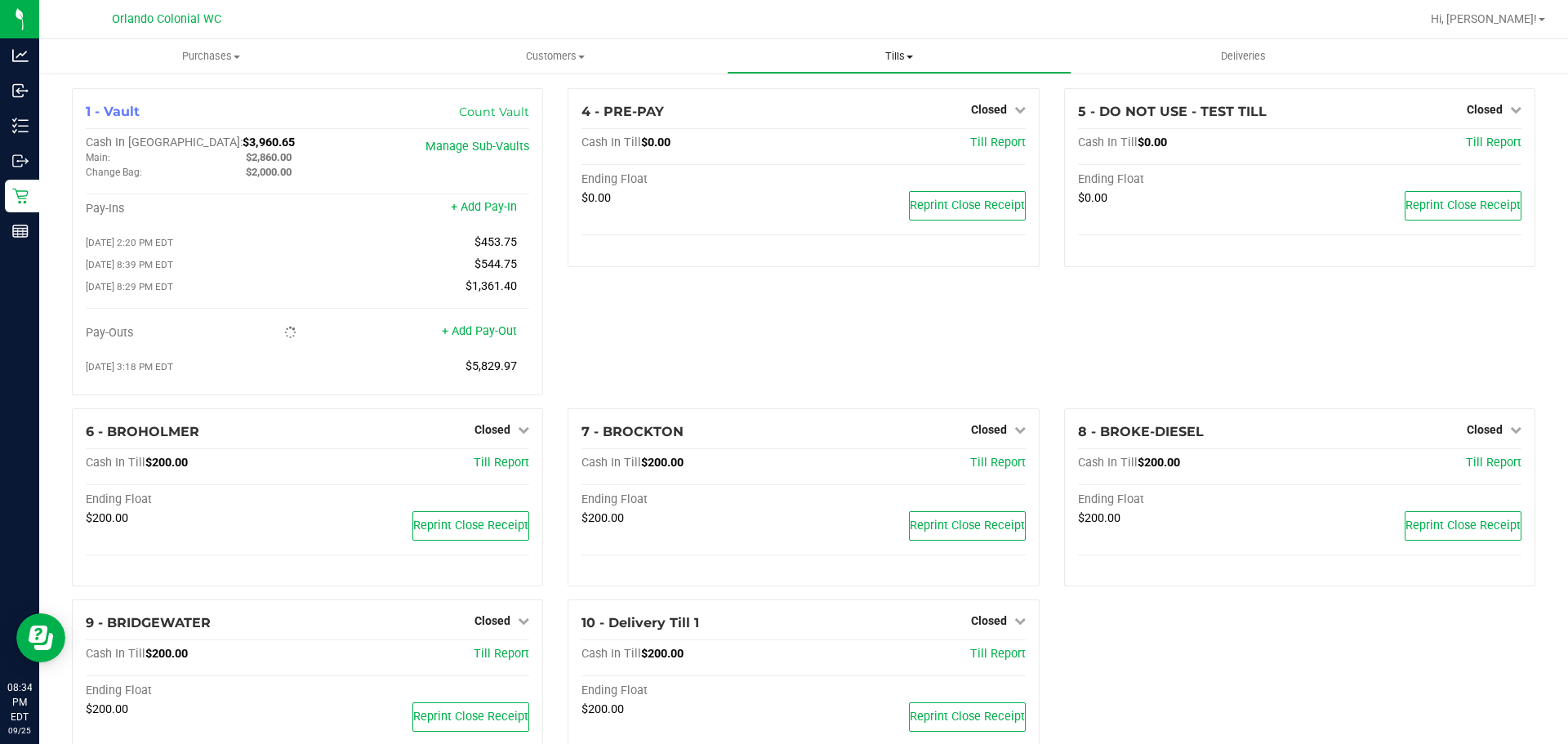
click at [905, 60] on span "Tills" at bounding box center [898, 56] width 342 height 15
click at [797, 111] on span "Reconcile e-payments" at bounding box center [808, 118] width 162 height 14
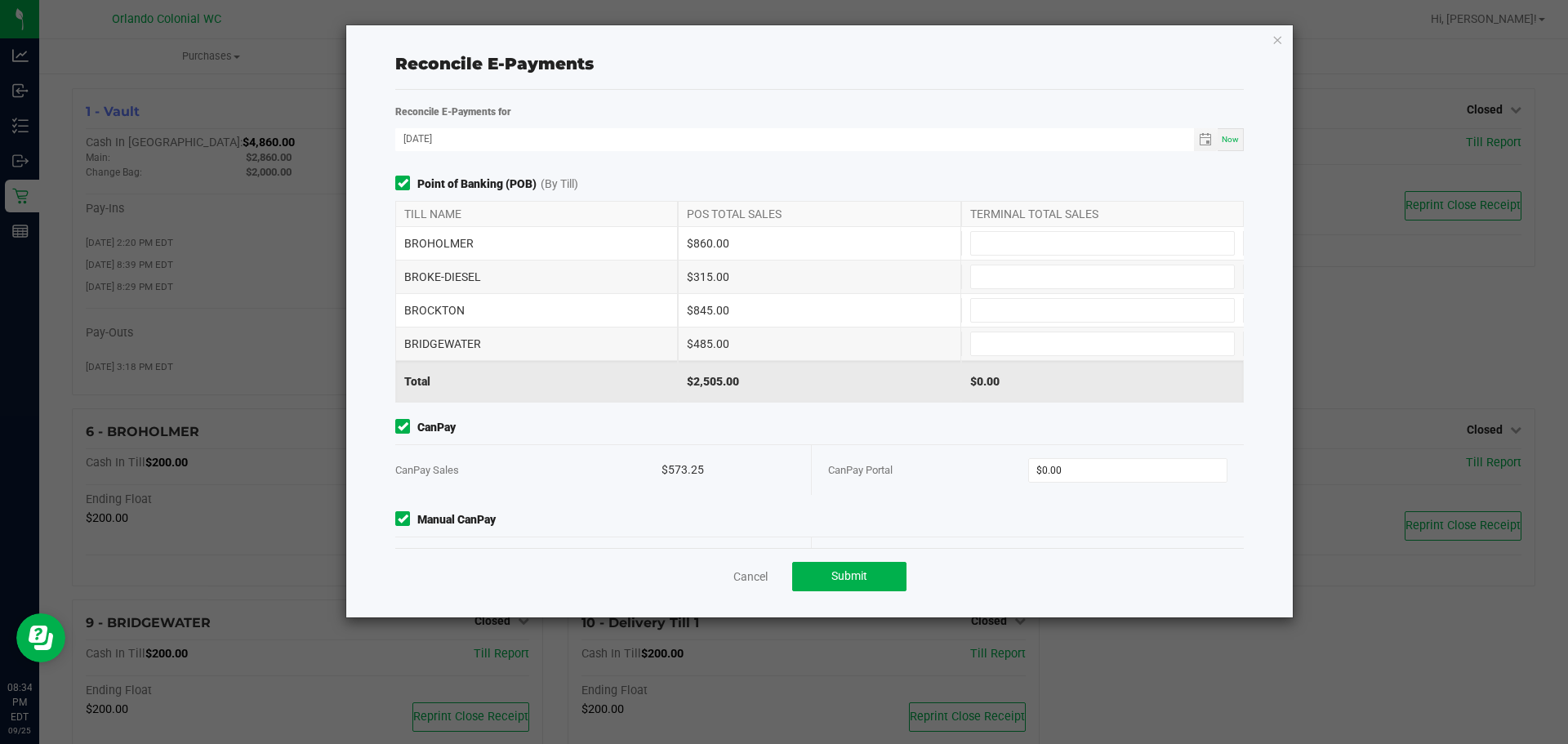
scroll to position [54, 0]
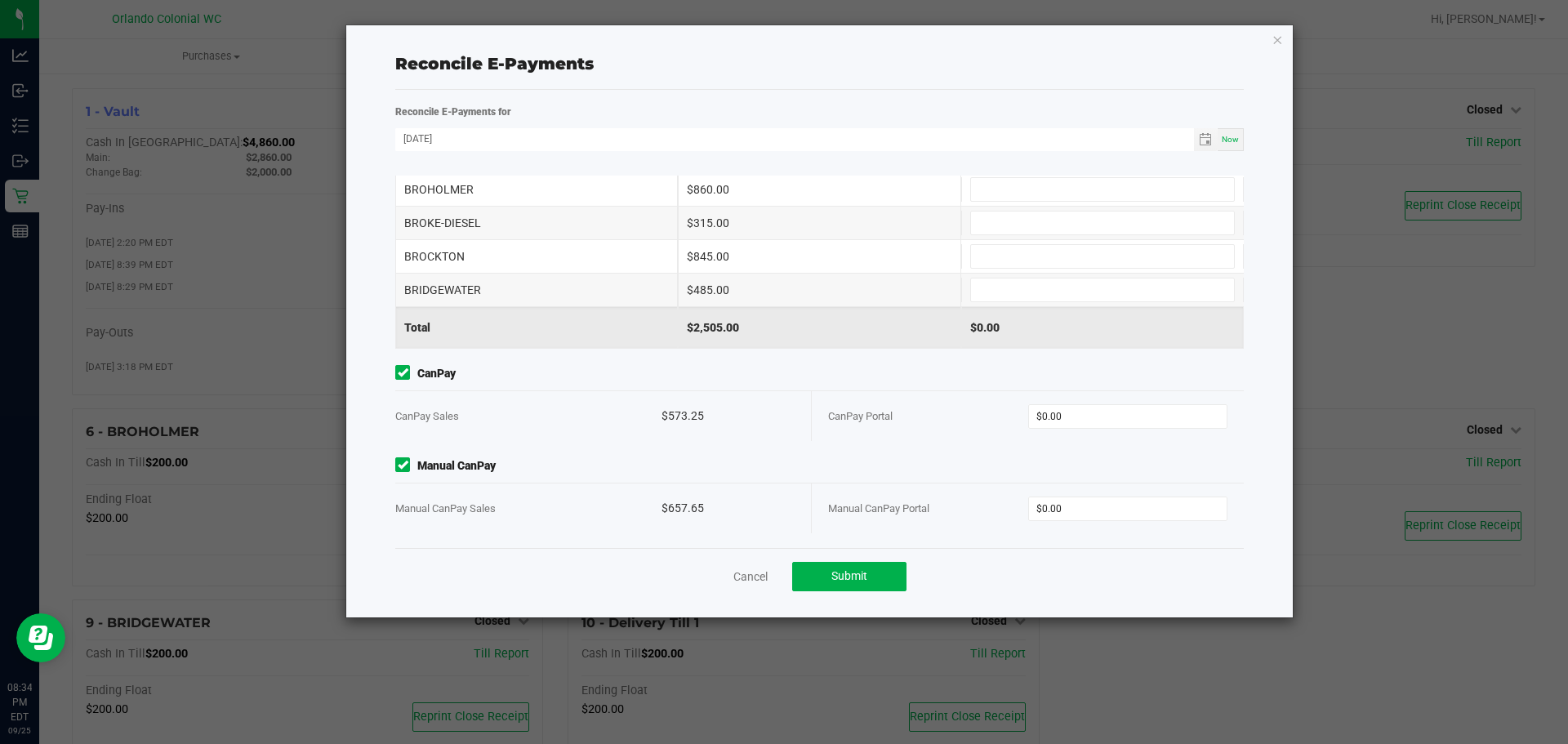
click at [673, 416] on div "$573.25" at bounding box center [727, 416] width 133 height 50
copy div "573.25"
click at [1054, 419] on input "0" at bounding box center [1128, 416] width 198 height 23
paste input "573.25"
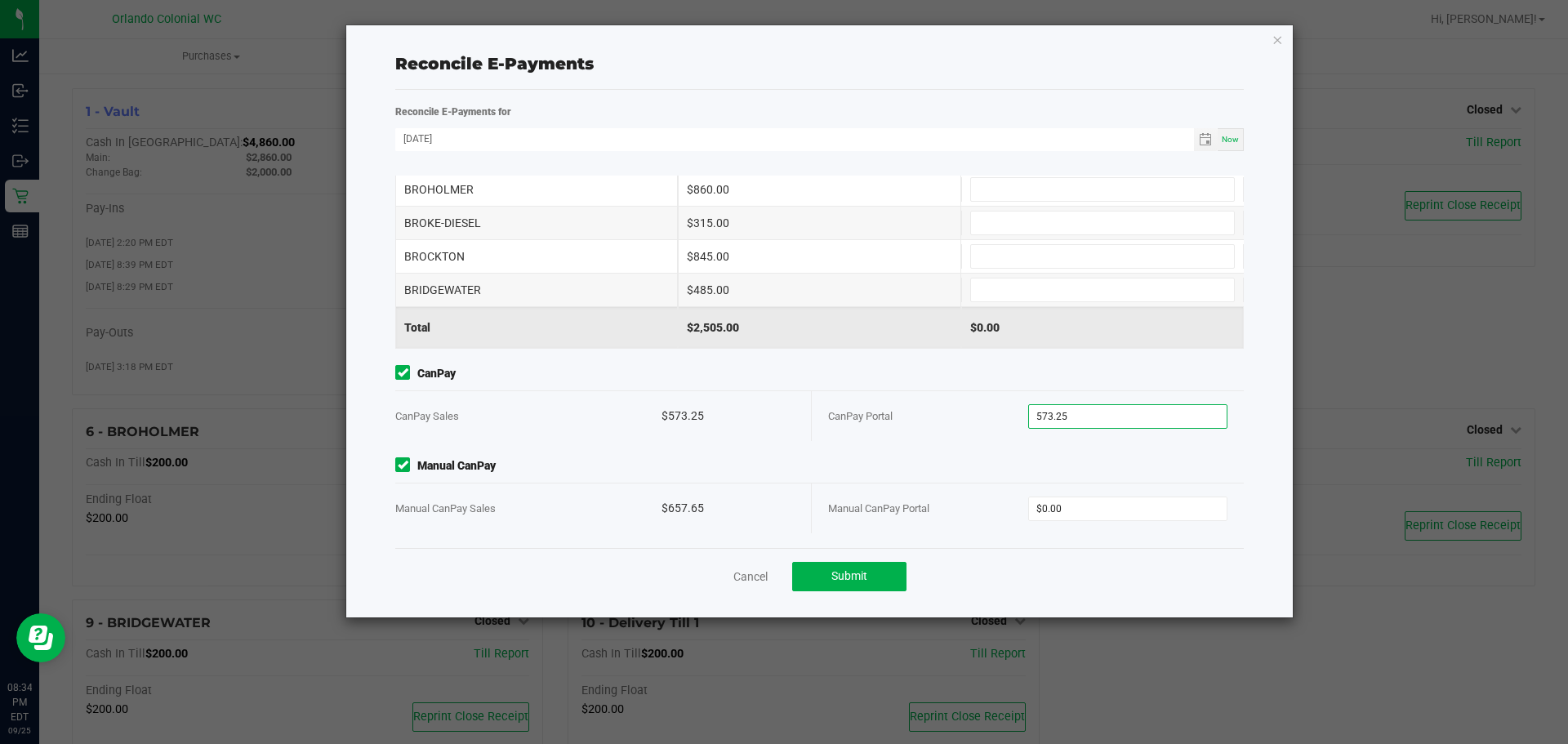
type input "$573.25"
click at [681, 507] on div "$657.65" at bounding box center [727, 508] width 133 height 50
copy div "657.65"
click at [1061, 509] on input "0" at bounding box center [1128, 508] width 198 height 23
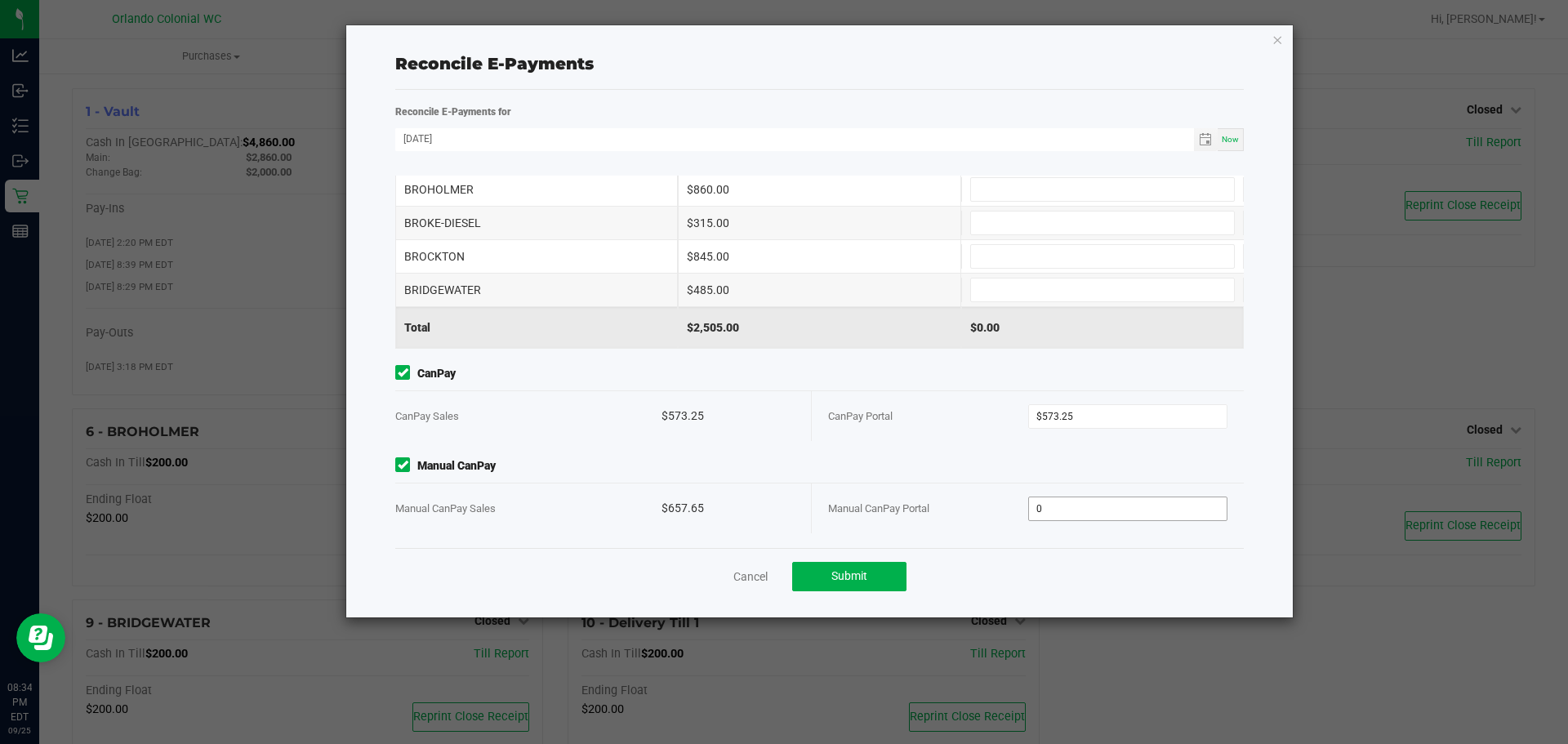
paste input "657.65"
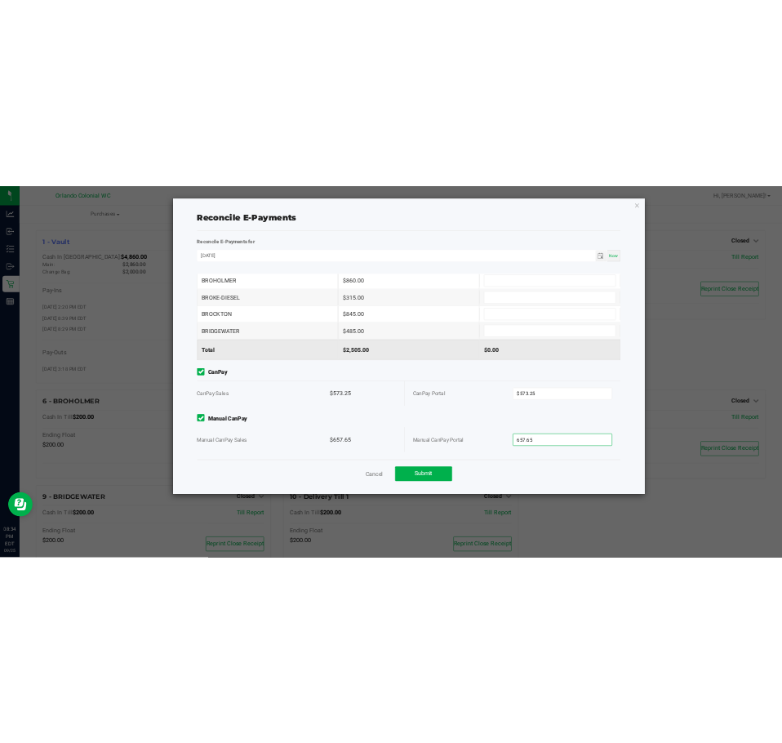
scroll to position [0, 0]
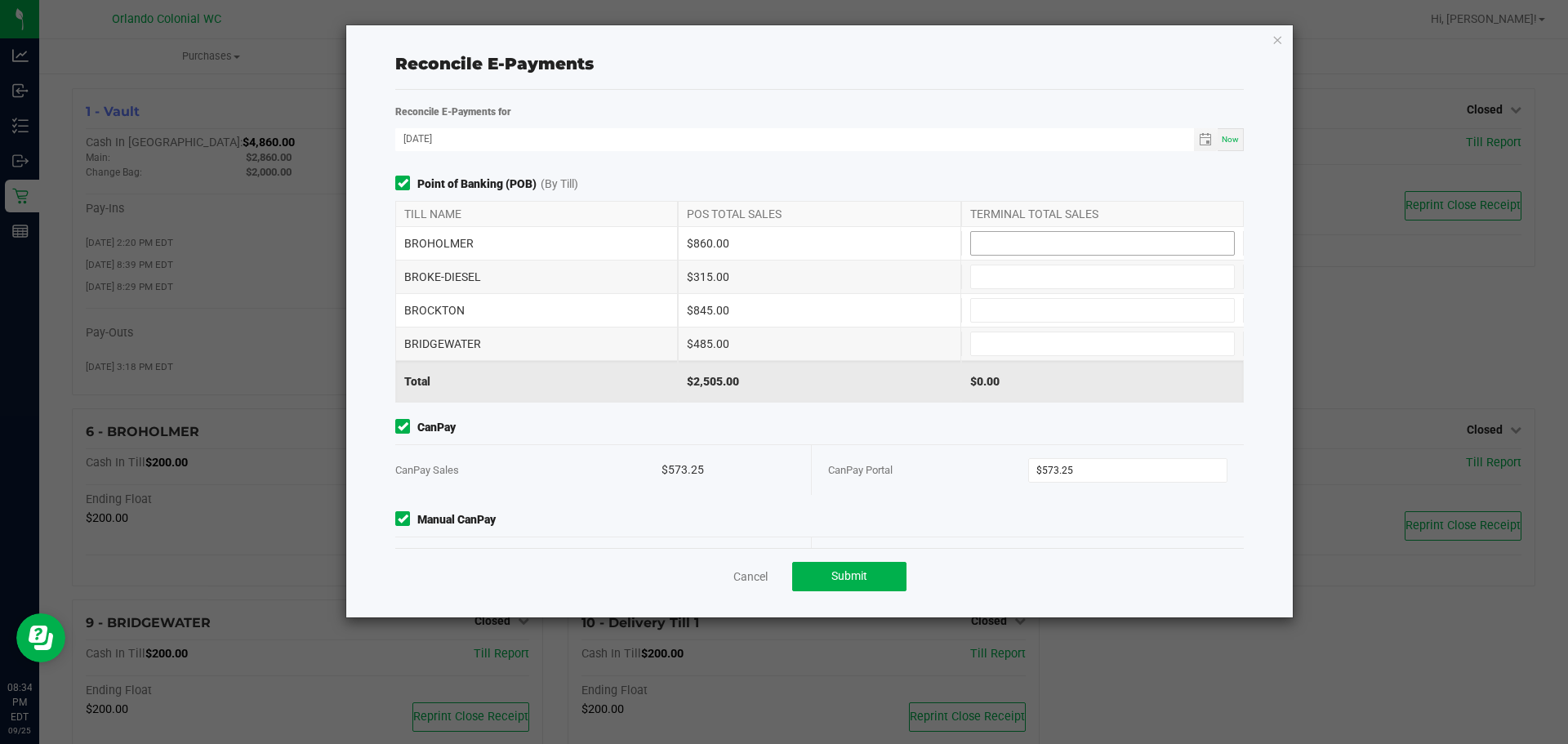
type input "$657.65"
click at [1019, 254] on input at bounding box center [1102, 243] width 263 height 23
type input "$860.00"
type input "$315.00"
type input "$845.00"
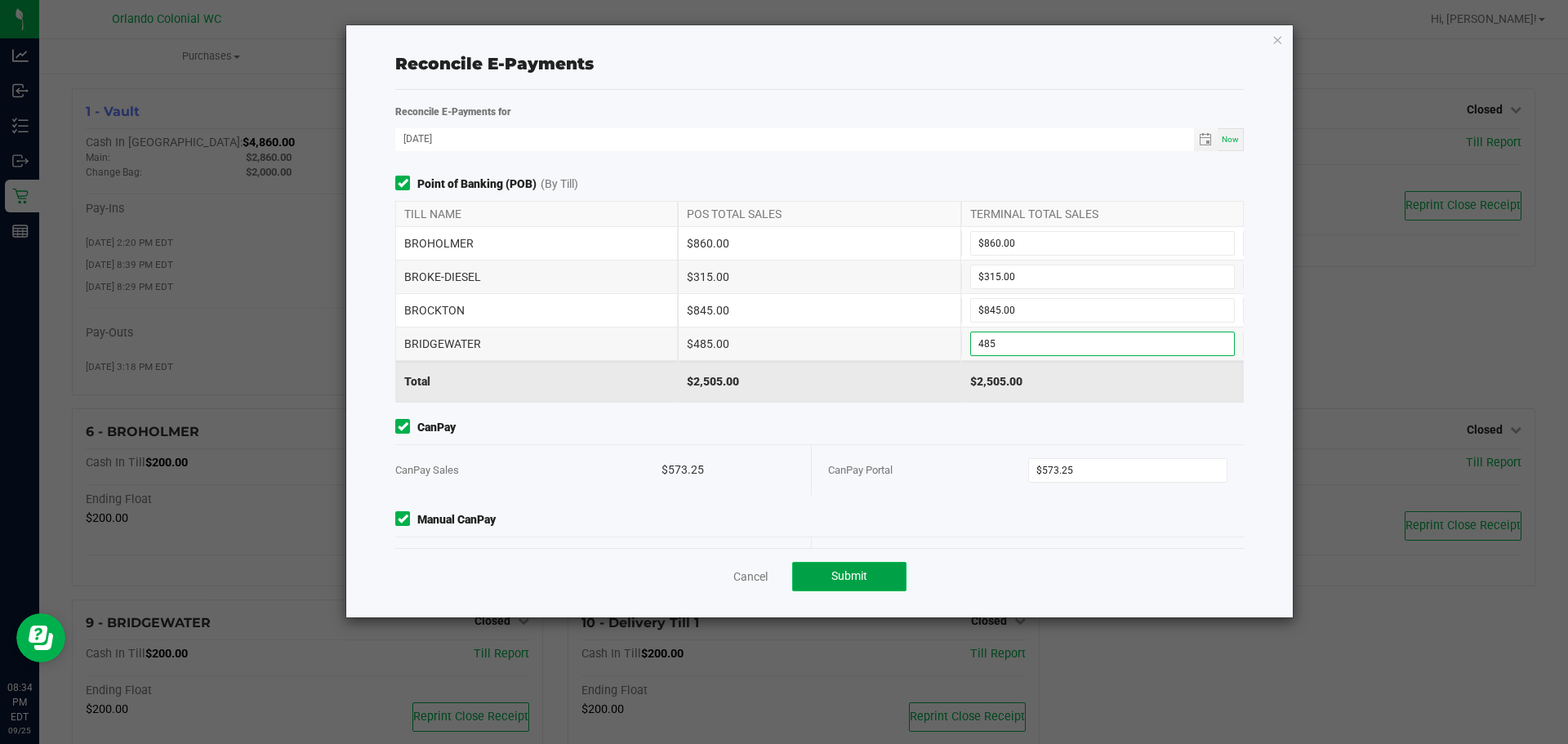
type input "$485.00"
click at [825, 576] on button "Submit" at bounding box center [849, 576] width 114 height 29
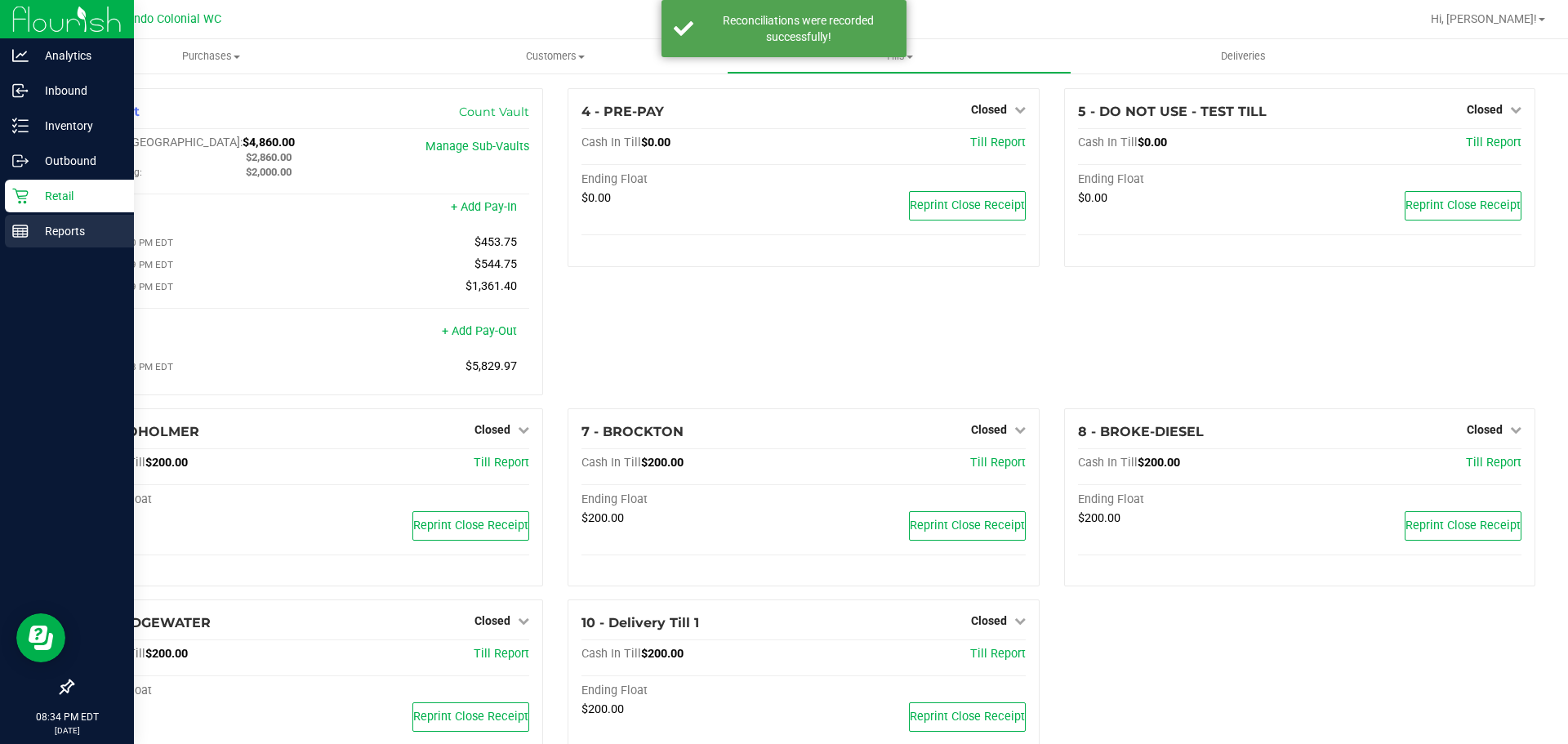
click at [15, 225] on rect at bounding box center [20, 230] width 15 height 11
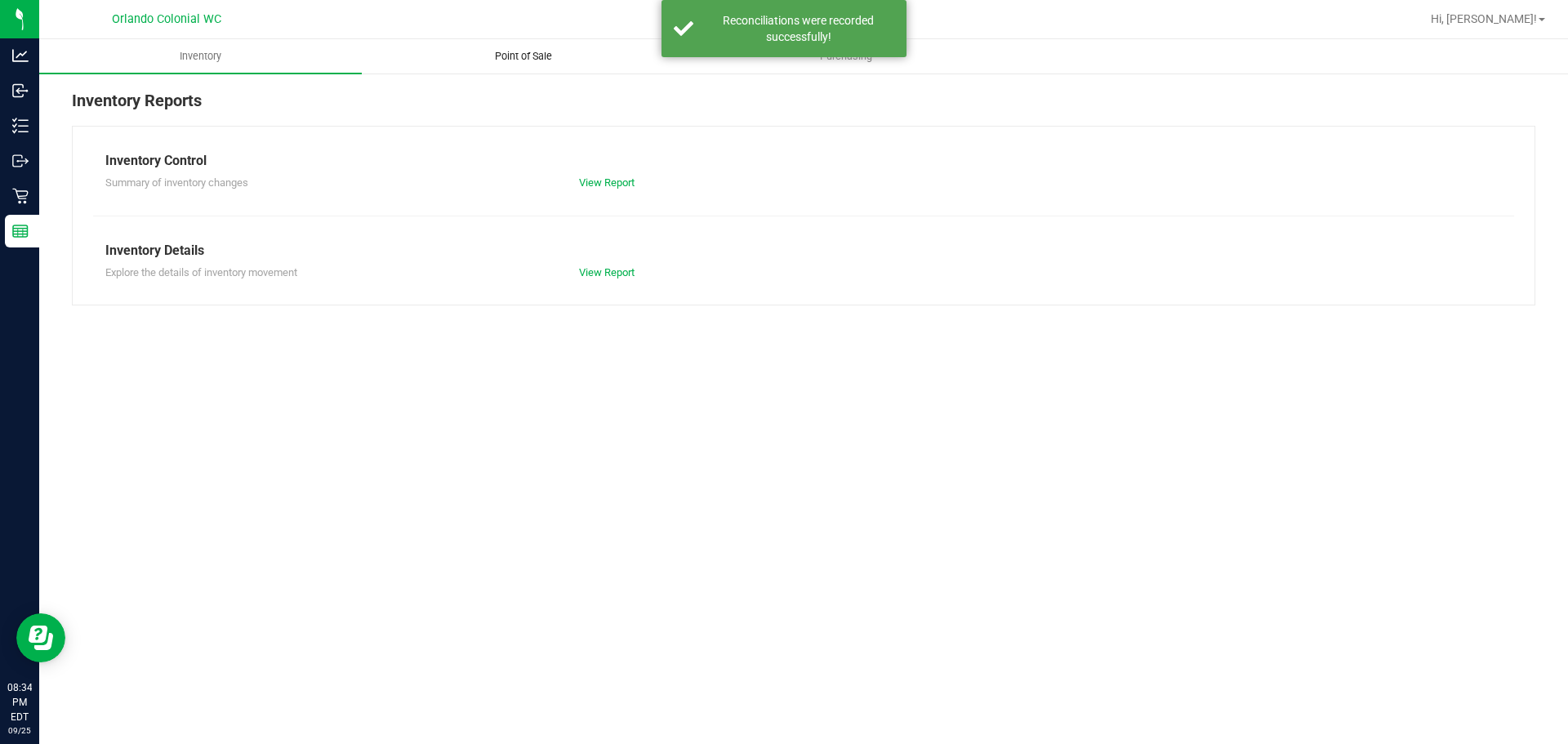
click at [503, 60] on span "Point of Sale" at bounding box center [523, 56] width 101 height 15
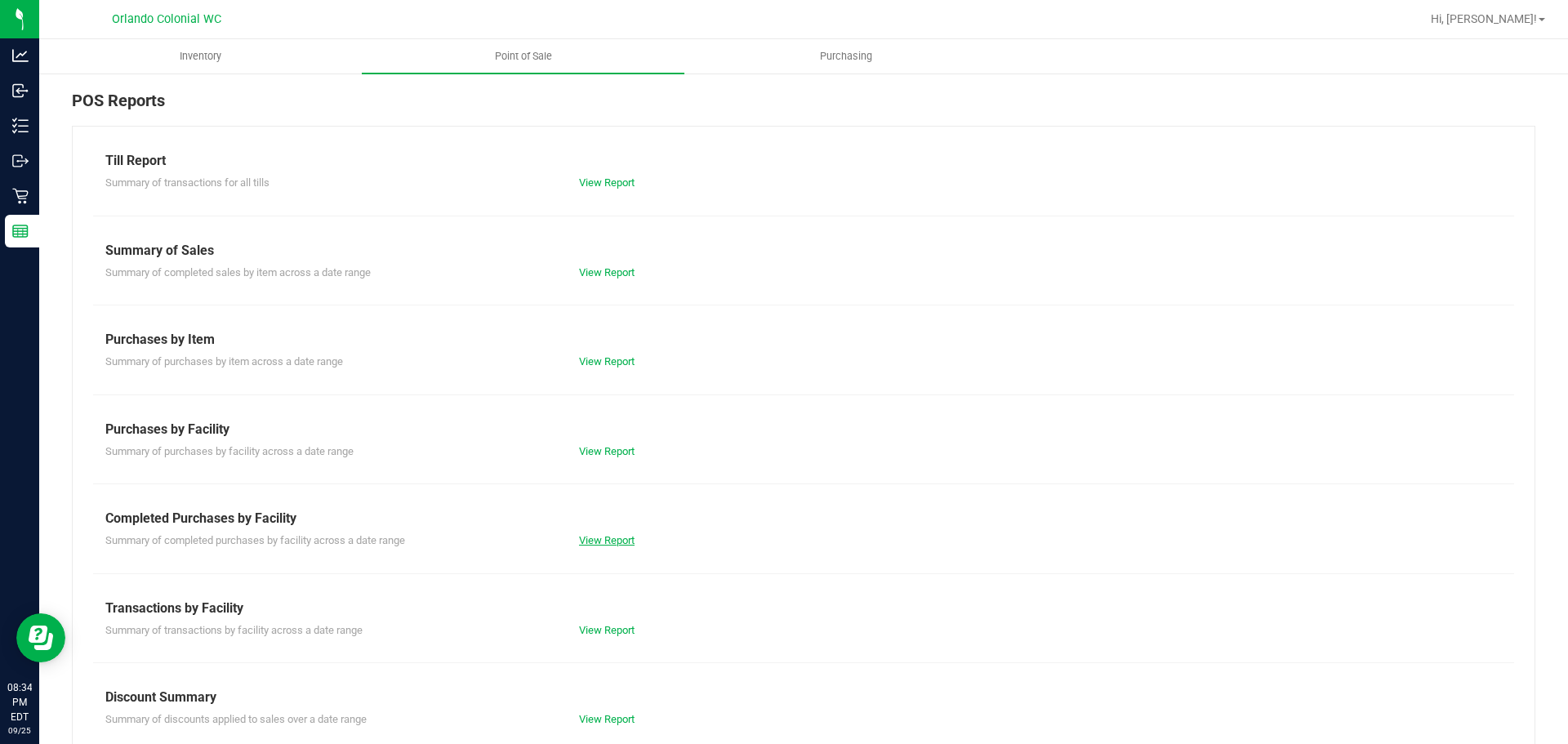
click at [606, 538] on link "View Report" at bounding box center [607, 540] width 56 height 12
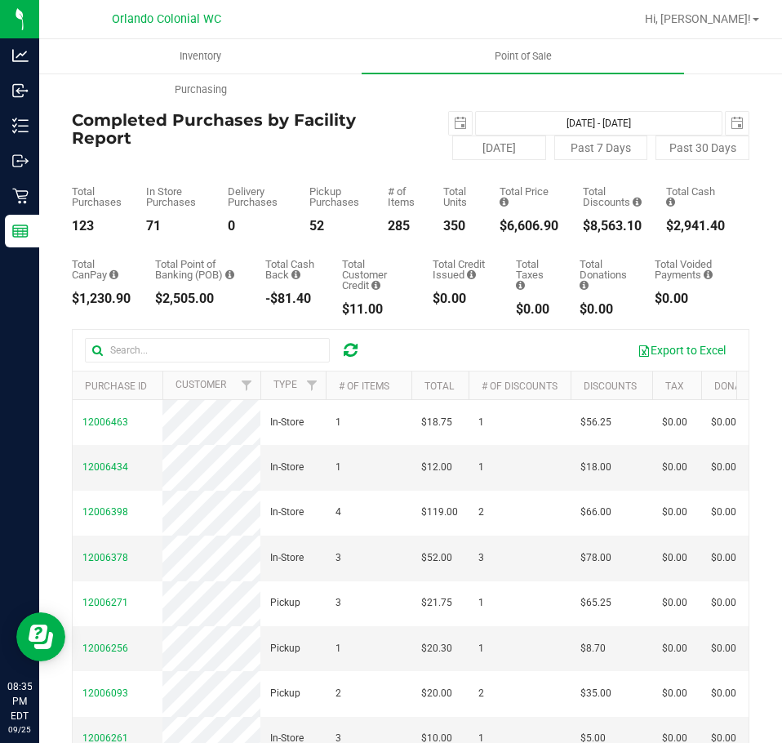
click at [600, 221] on div "$8,563.10" at bounding box center [612, 226] width 59 height 13
copy div "8,563.10"
click at [454, 128] on span "select" at bounding box center [460, 123] width 13 height 13
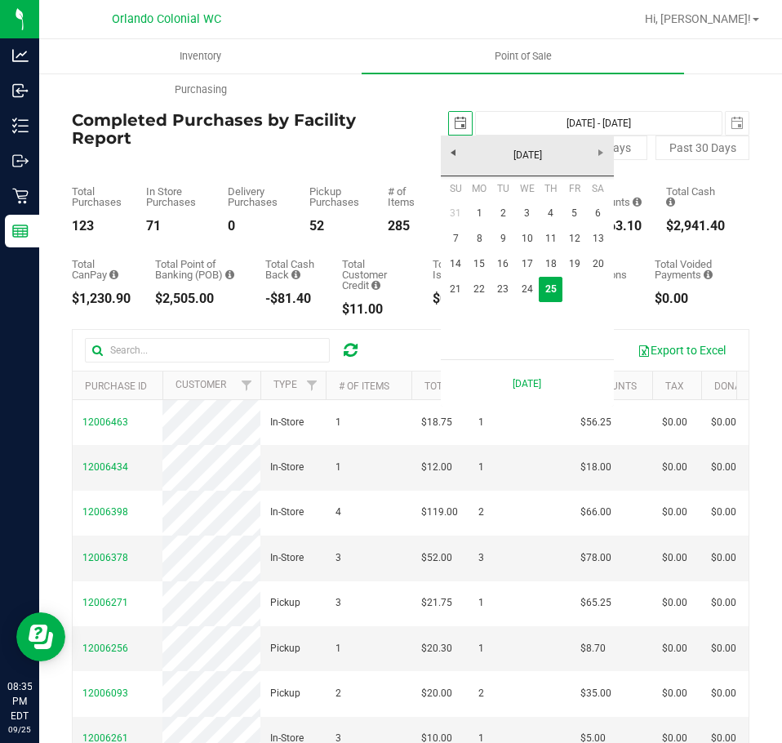
scroll to position [0, 41]
click at [448, 289] on link "21" at bounding box center [456, 289] width 24 height 25
type input "[DATE]"
type input "[DATE] - [DATE]"
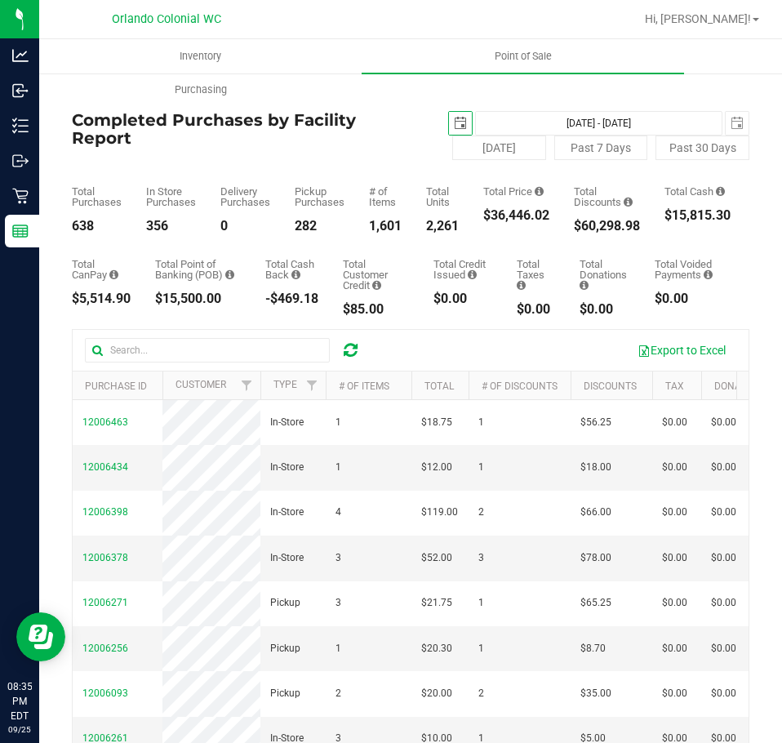
click at [518, 221] on div "$36,446.02" at bounding box center [516, 215] width 66 height 13
copy div "36,446.02"
click at [448, 111] on span "[DATE]" at bounding box center [460, 123] width 24 height 24
click at [454, 118] on span "select" at bounding box center [460, 123] width 13 height 13
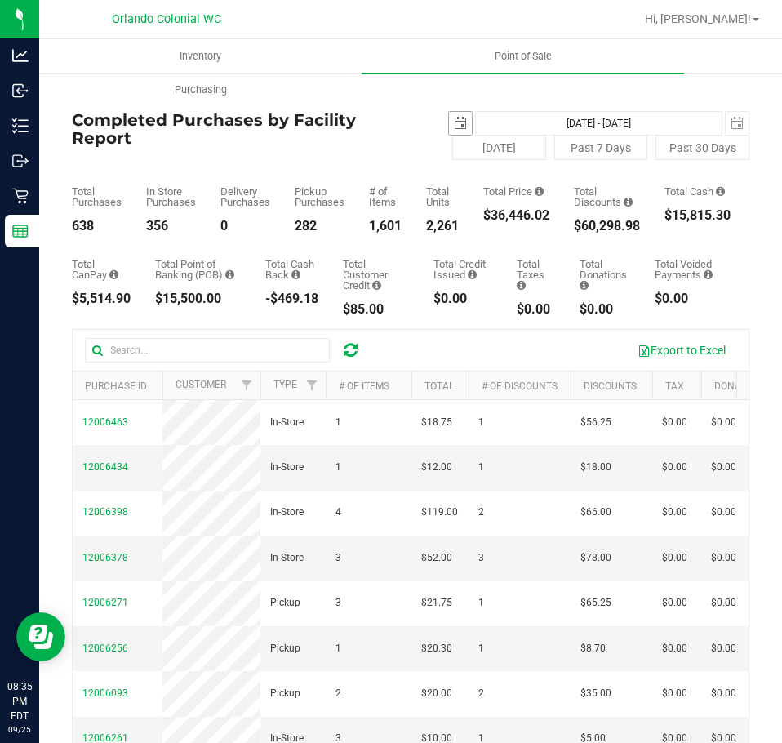
scroll to position [0, 41]
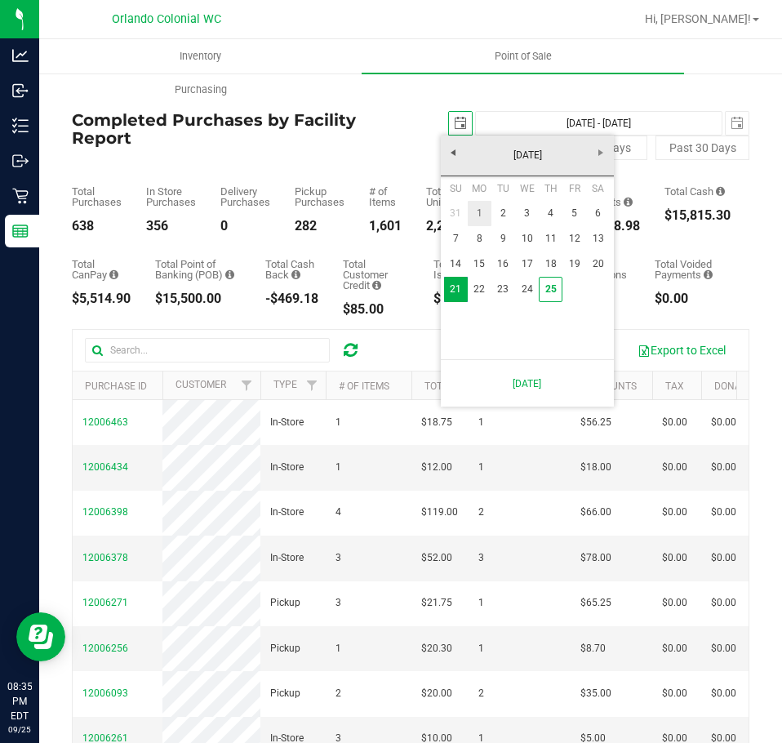
click at [470, 216] on link "1" at bounding box center [480, 213] width 24 height 25
type input "[DATE]"
type input "[DATE] - [DATE]"
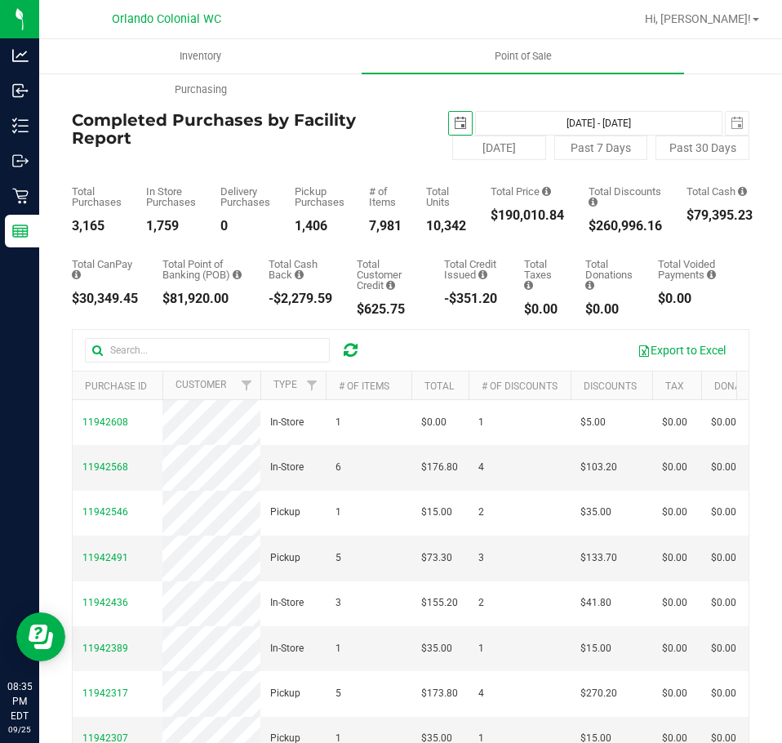
click at [533, 210] on div "$190,010.84" at bounding box center [527, 215] width 73 height 13
copy div "190,010.84"
click at [520, 56] on span "Point of Sale" at bounding box center [523, 56] width 101 height 15
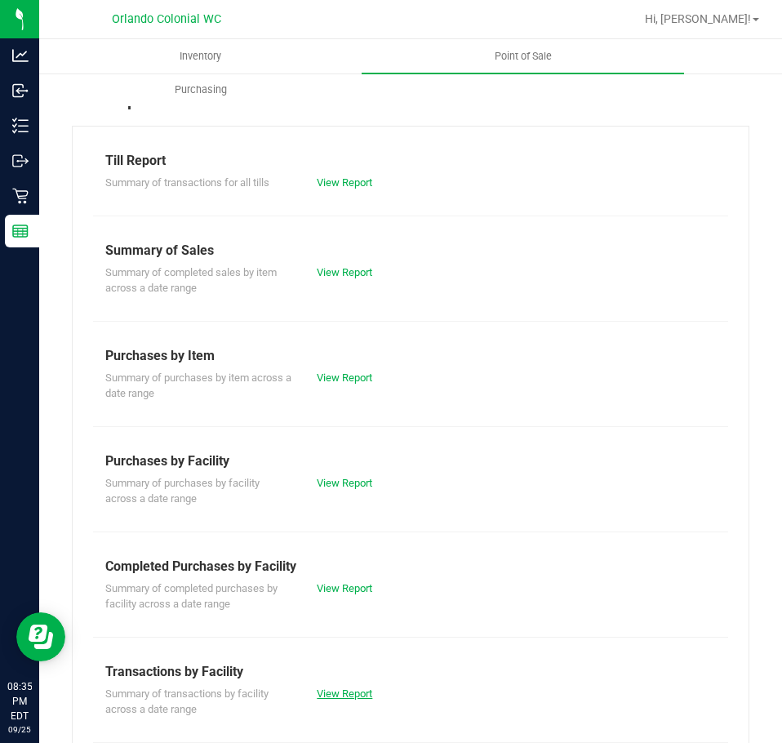
click at [352, 690] on link "View Report" at bounding box center [345, 693] width 56 height 12
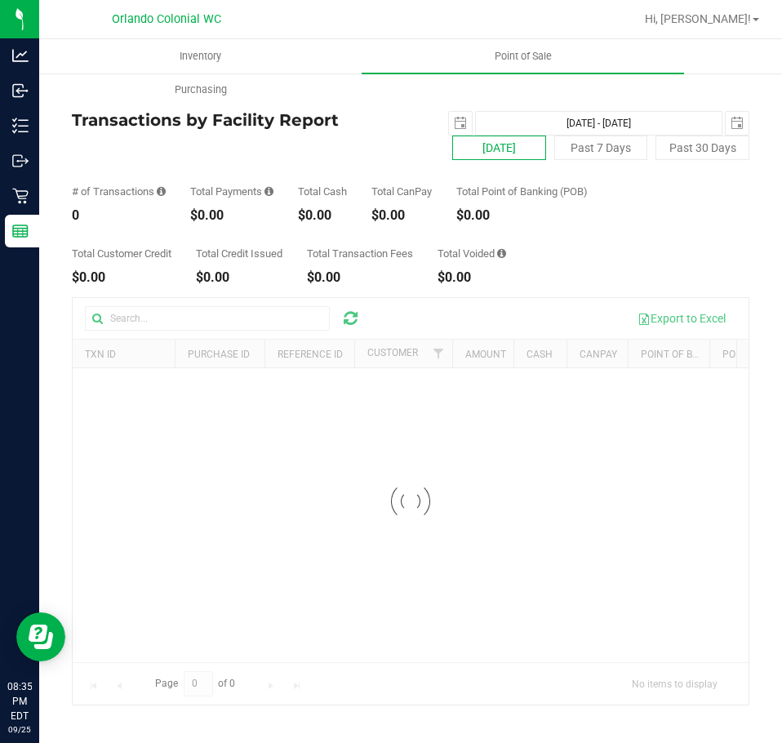
click at [518, 147] on button "[DATE]" at bounding box center [499, 148] width 94 height 24
type input "[DATE] - [DATE]"
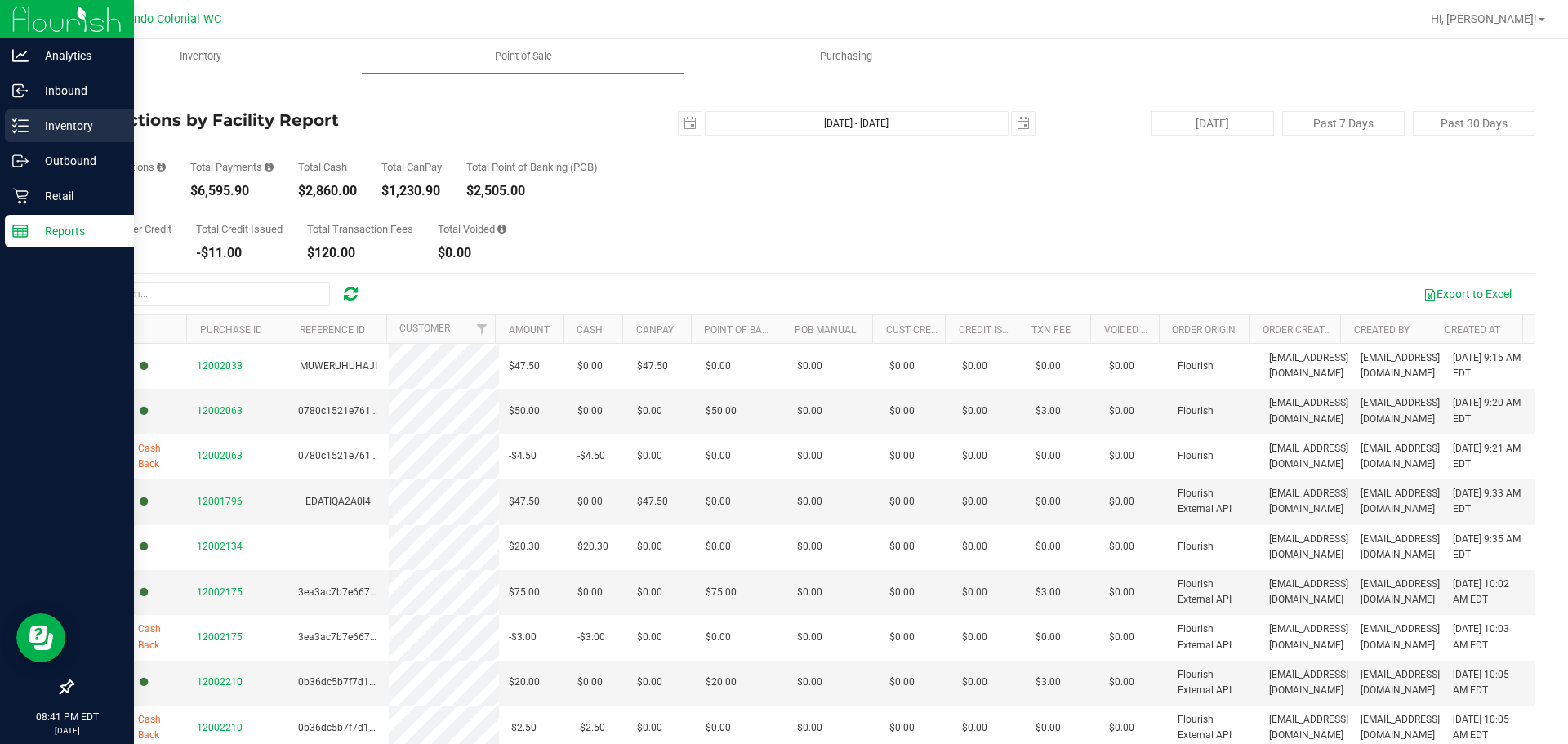
click at [30, 131] on p "Inventory" at bounding box center [78, 126] width 98 height 20
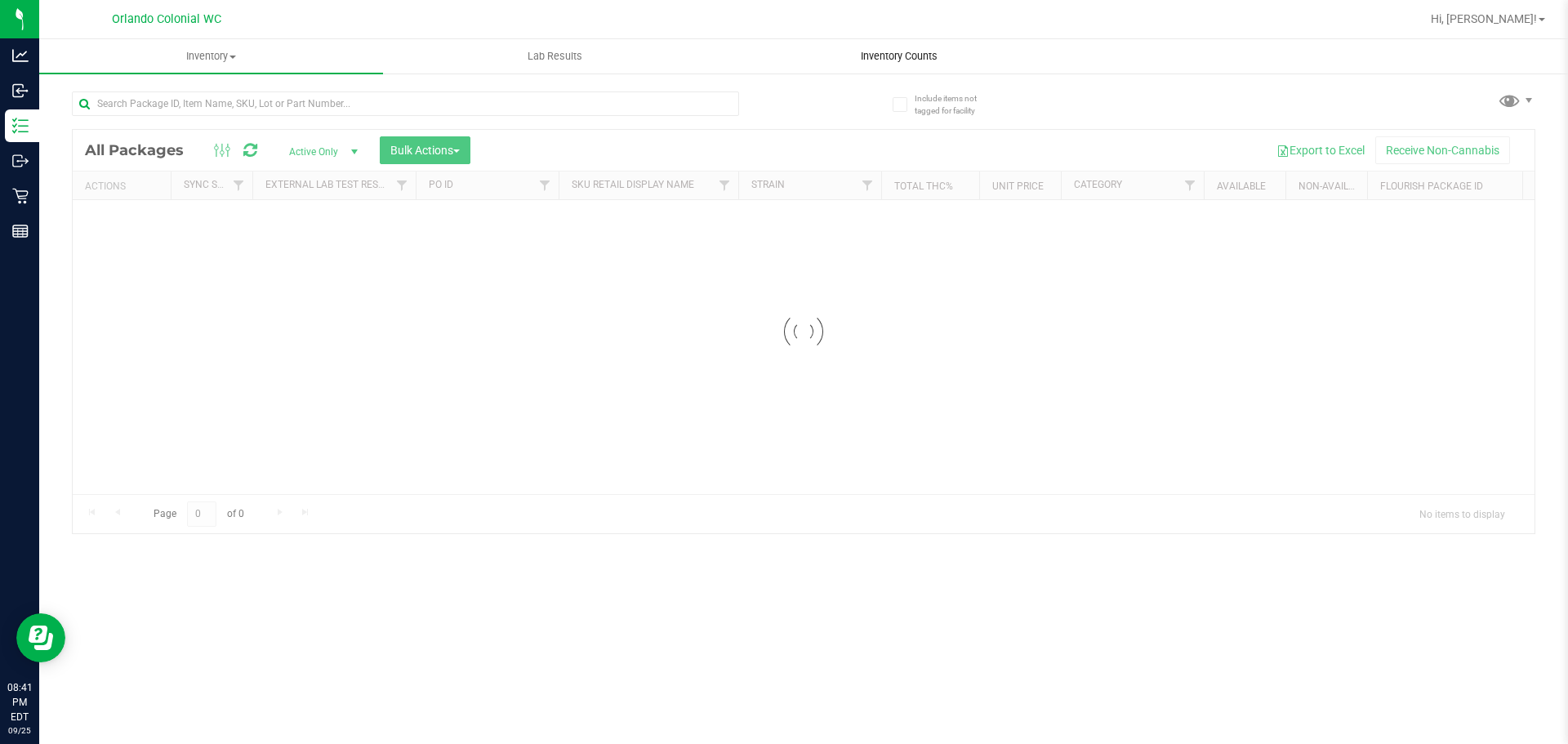
click at [893, 55] on span "Inventory Counts" at bounding box center [899, 56] width 121 height 15
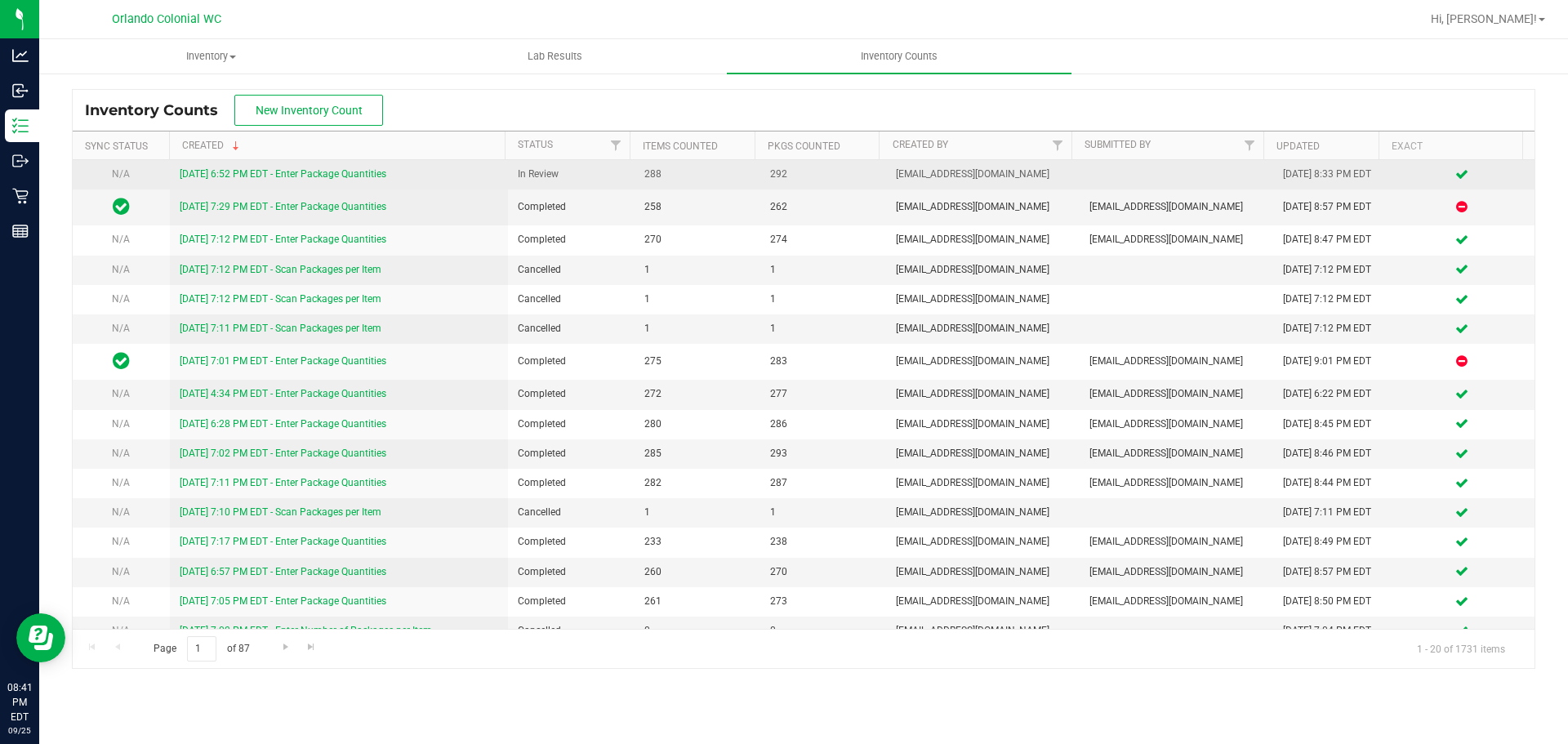
click at [380, 171] on link "[DATE] 6:52 PM EDT - Enter Package Quantities" at bounding box center [283, 173] width 207 height 11
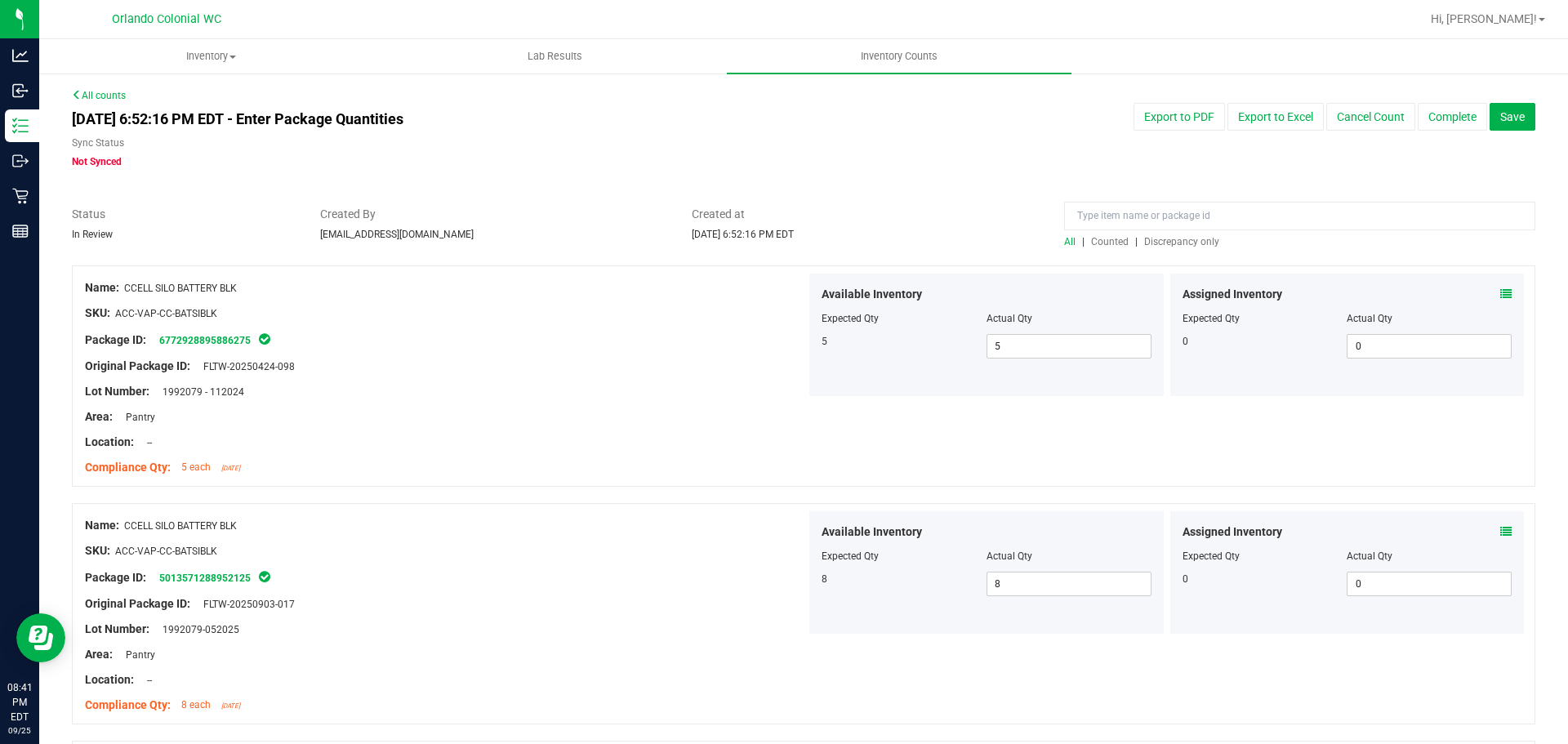
click at [1173, 242] on span "Discrepancy only" at bounding box center [1181, 241] width 75 height 11
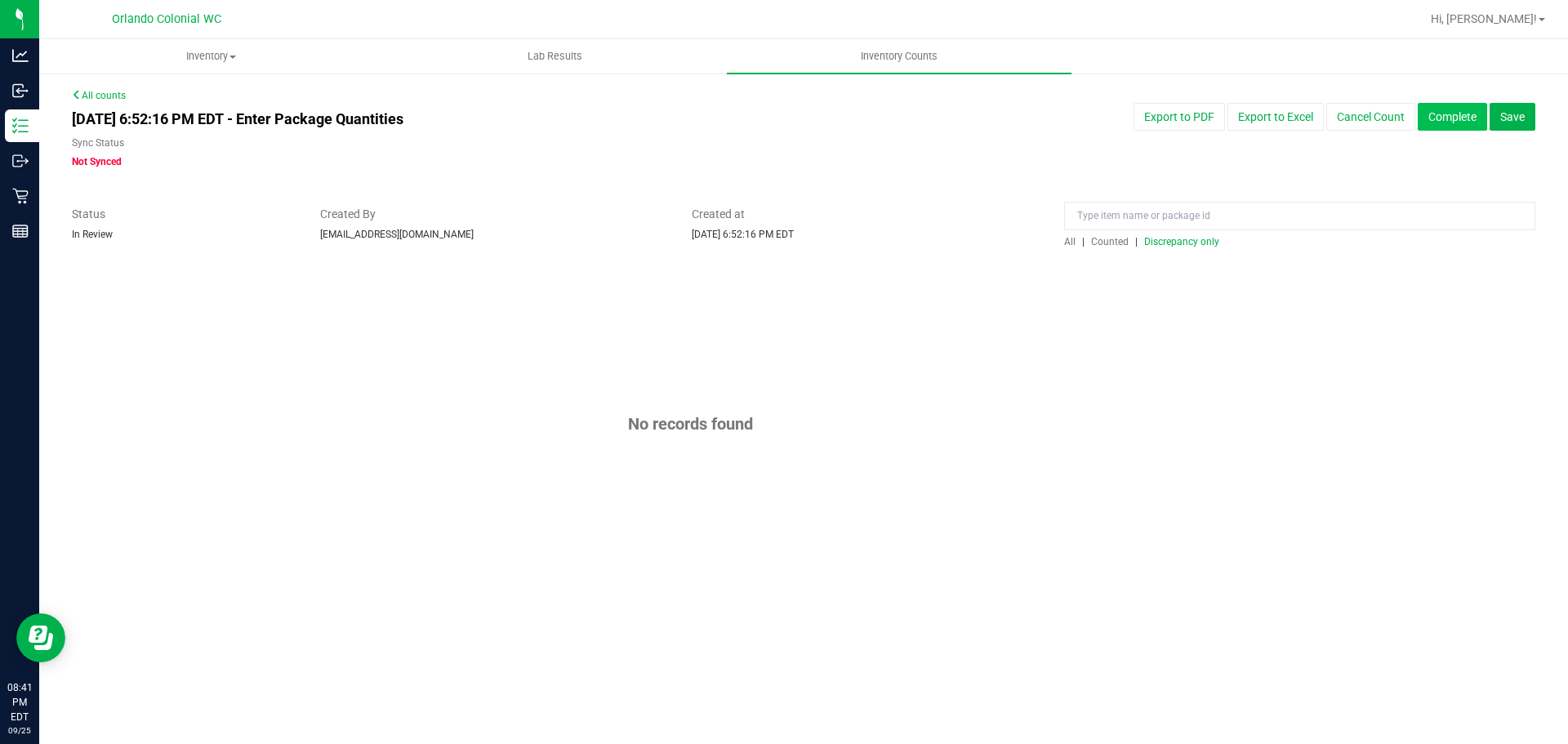
click at [1451, 113] on button "Complete" at bounding box center [1451, 117] width 69 height 28
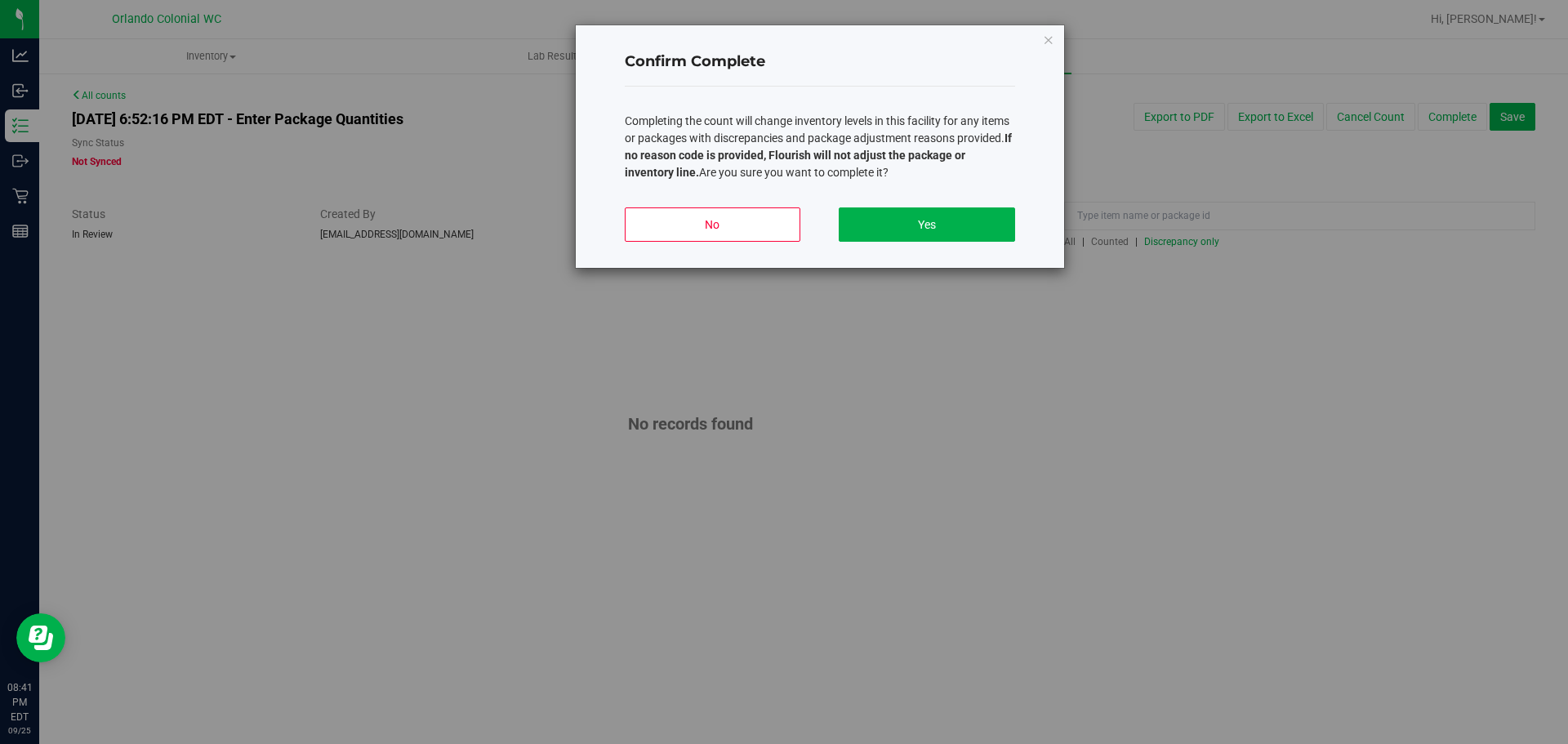
click at [940, 244] on div "No Yes" at bounding box center [820, 230] width 390 height 73
click at [939, 228] on button "Yes" at bounding box center [927, 224] width 176 height 34
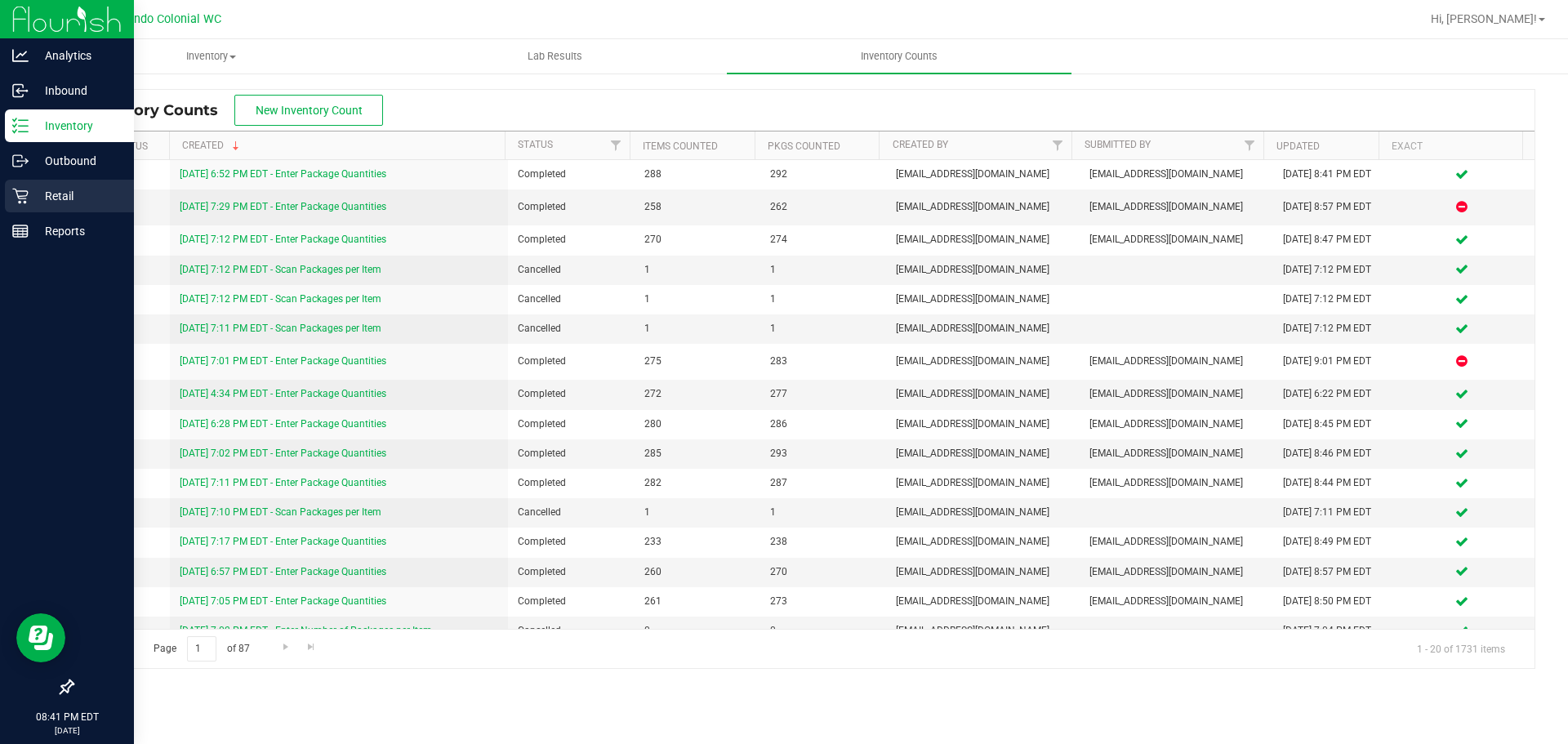
click at [33, 198] on p "Retail" at bounding box center [78, 196] width 98 height 20
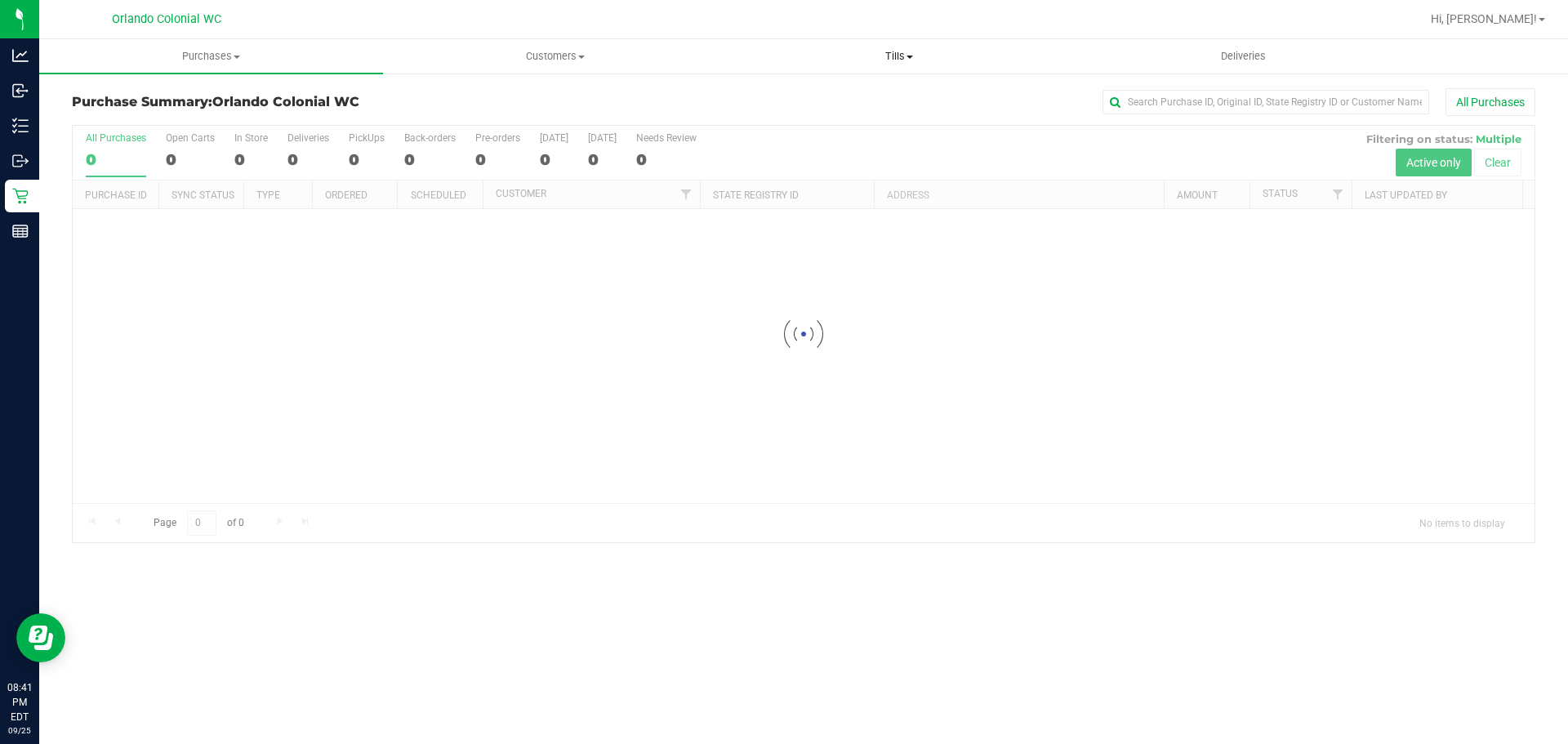
click at [883, 59] on span "Tills" at bounding box center [898, 56] width 342 height 15
click at [861, 97] on li "Manage tills" at bounding box center [899, 99] width 344 height 20
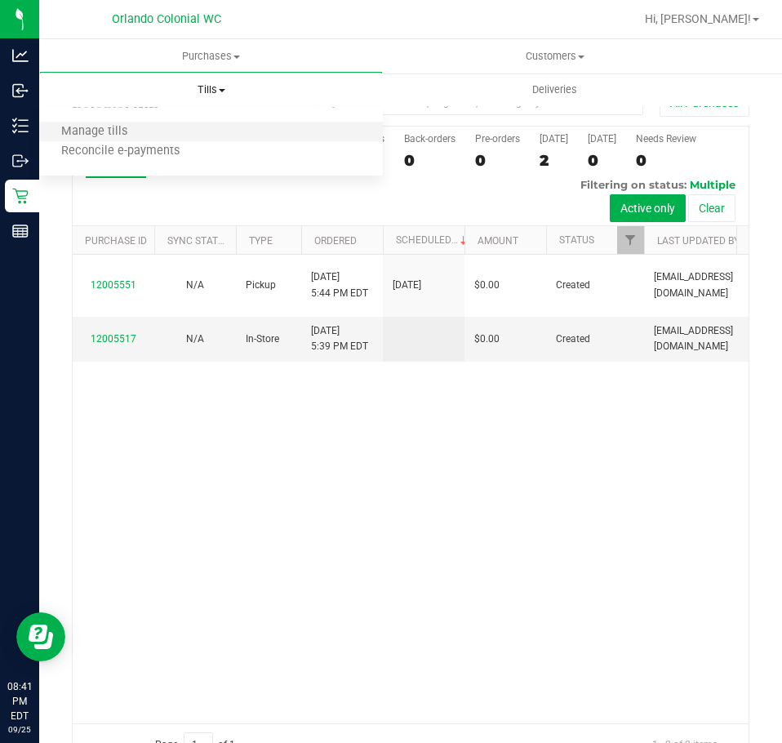
click at [165, 122] on li "Manage tills" at bounding box center [211, 132] width 344 height 20
